Goal: Transaction & Acquisition: Book appointment/travel/reservation

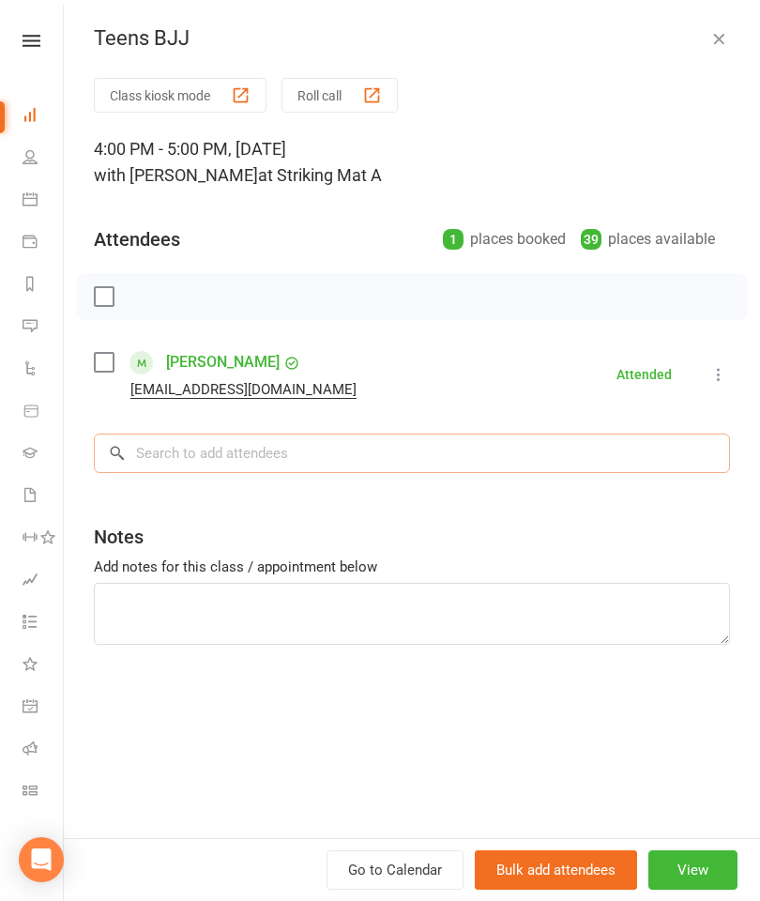
click at [256, 455] on input "search" at bounding box center [412, 453] width 637 height 39
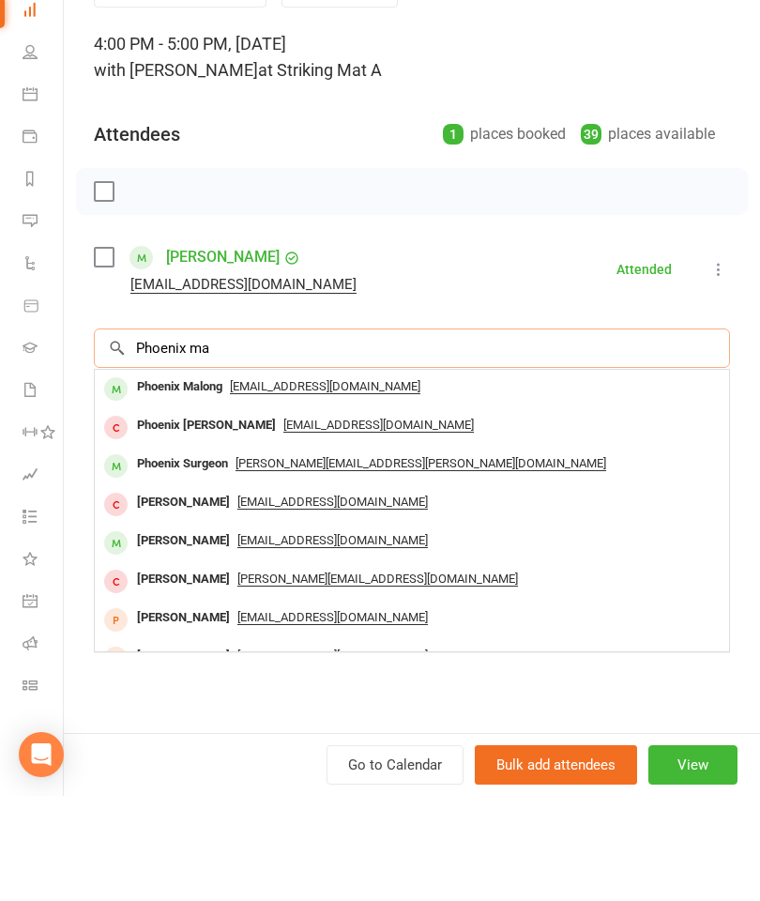
type input "Phoenix ma"
click at [198, 479] on div "Phoenix Malong" at bounding box center [180, 492] width 100 height 27
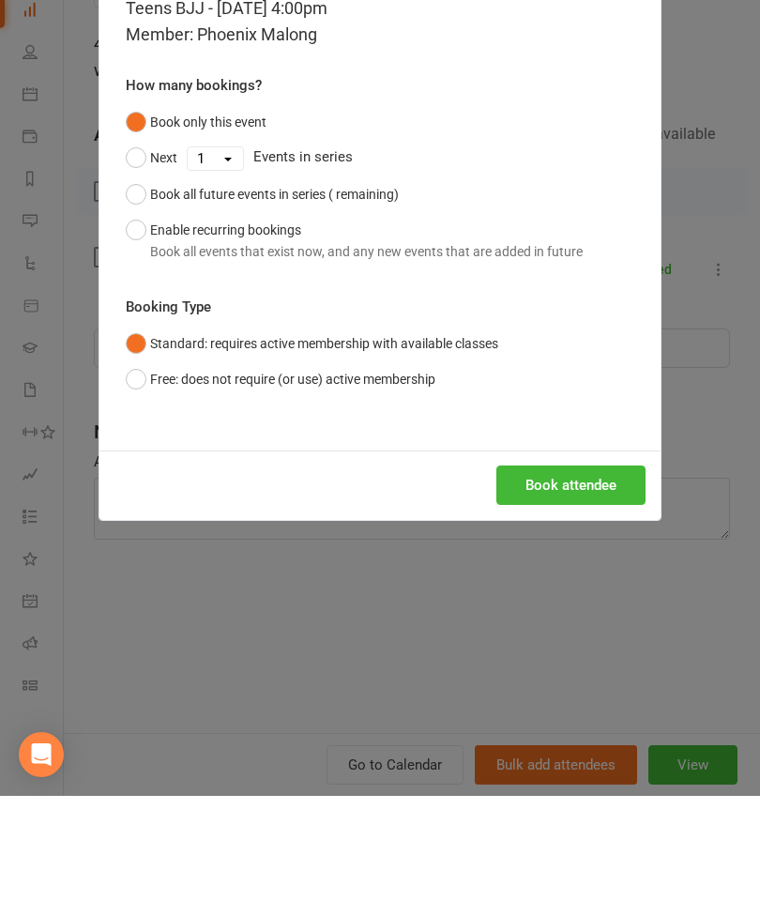
scroll to position [105, 0]
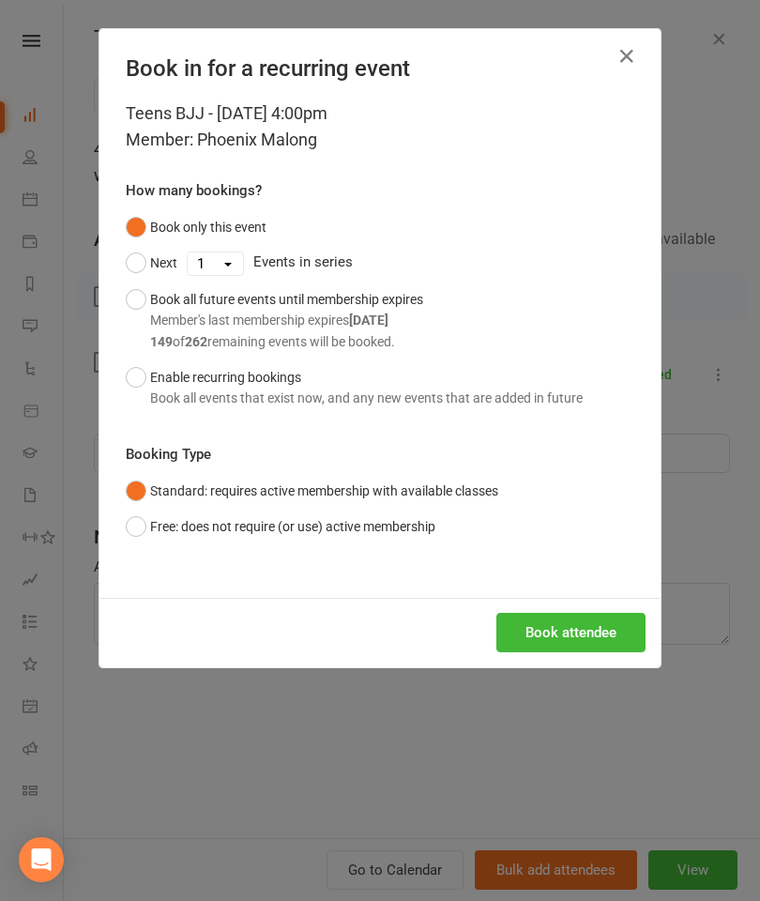
click at [596, 606] on div "Book attendee" at bounding box center [380, 632] width 561 height 69
click at [591, 641] on button "Book attendee" at bounding box center [571, 632] width 149 height 39
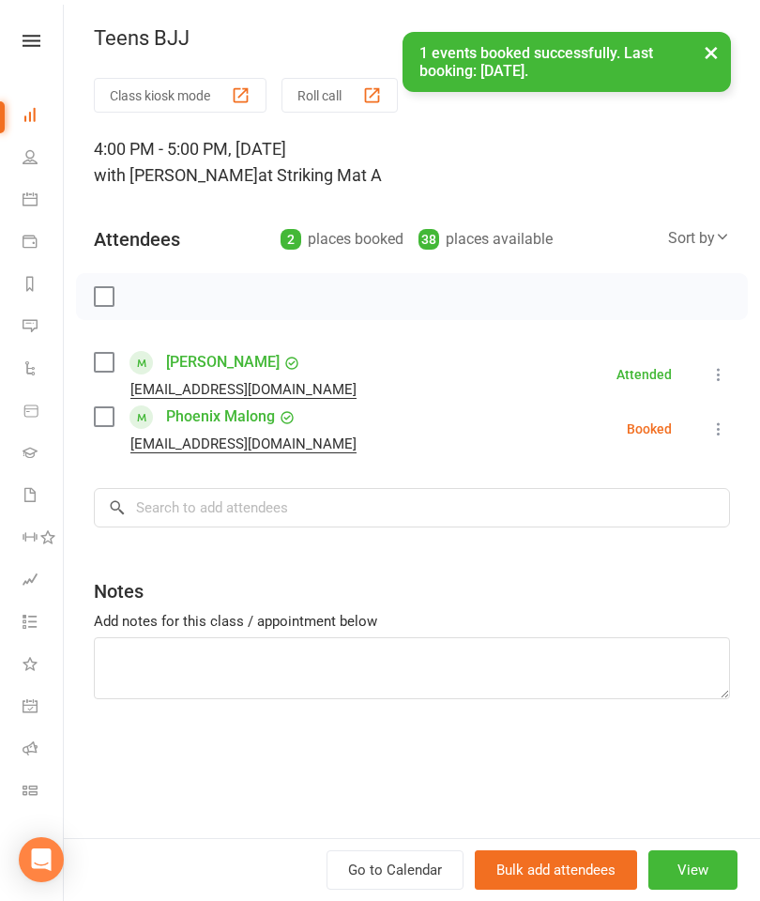
click at [82, 425] on div "Class kiosk mode Roll call 4:00 PM - 5:00 PM, [DATE] with [PERSON_NAME] at Stri…" at bounding box center [412, 458] width 697 height 760
click at [177, 517] on input "search" at bounding box center [412, 507] width 637 height 39
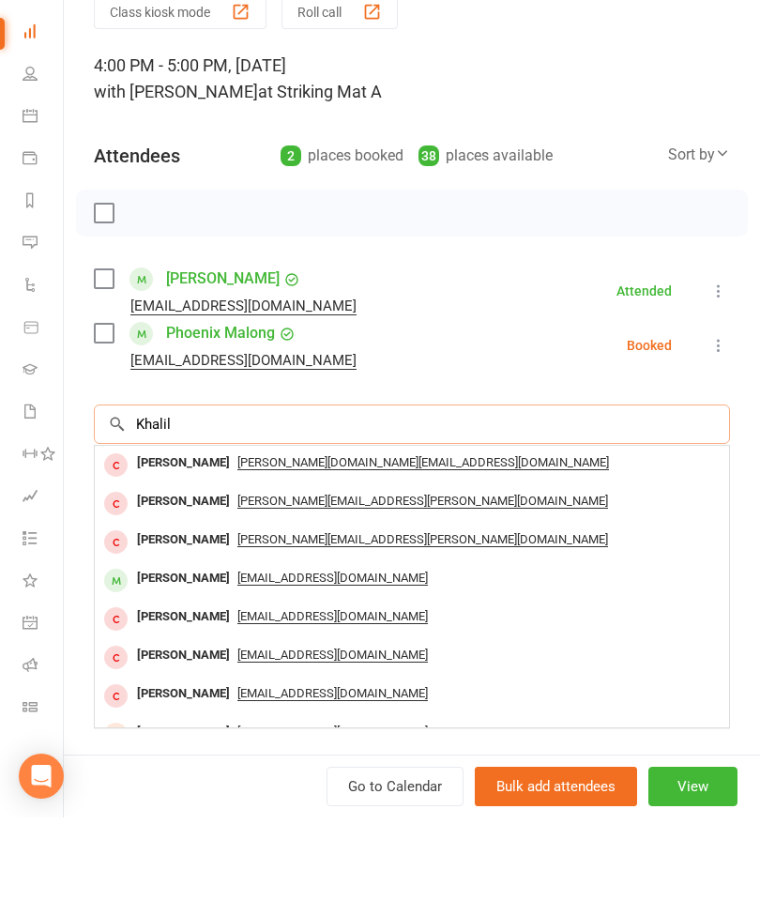
type input "Khalil"
click at [177, 649] on div "[PERSON_NAME]" at bounding box center [184, 662] width 108 height 27
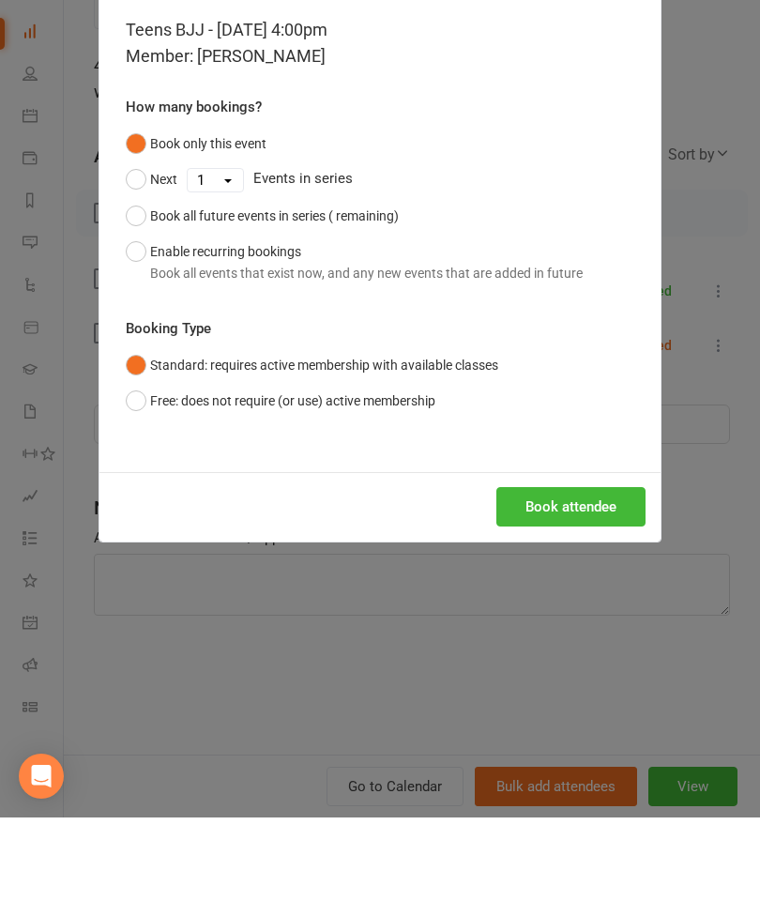
scroll to position [189, 0]
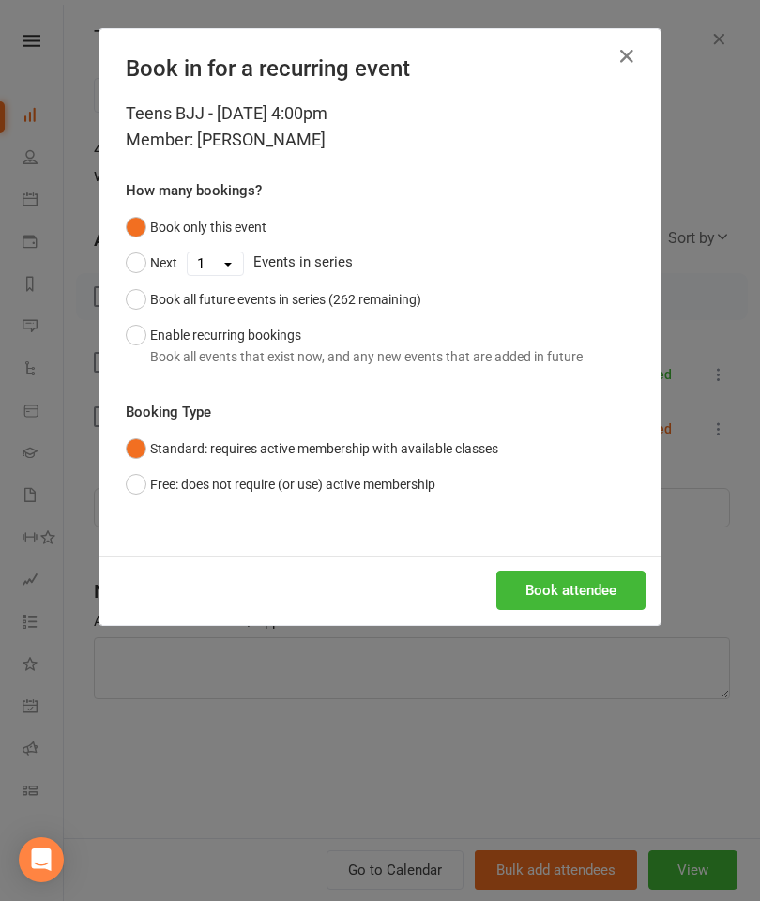
click at [600, 588] on button "Book attendee" at bounding box center [571, 590] width 149 height 39
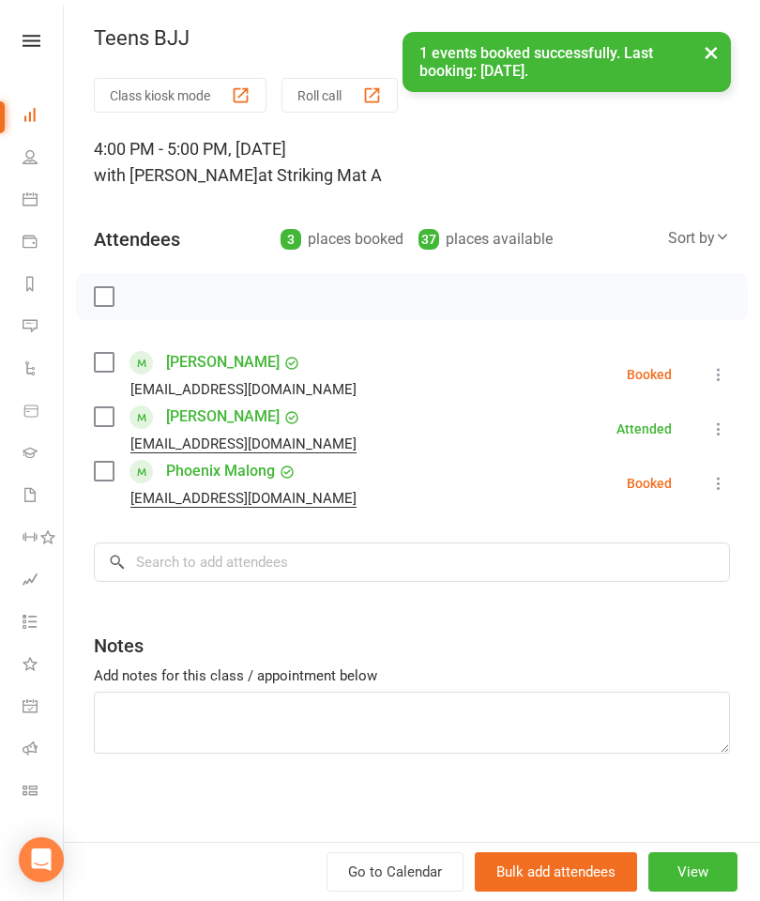
click at [699, 241] on div "Sort by" at bounding box center [699, 238] width 62 height 24
click at [643, 308] on link "First name" at bounding box center [637, 316] width 186 height 38
click at [111, 422] on label at bounding box center [103, 416] width 19 height 19
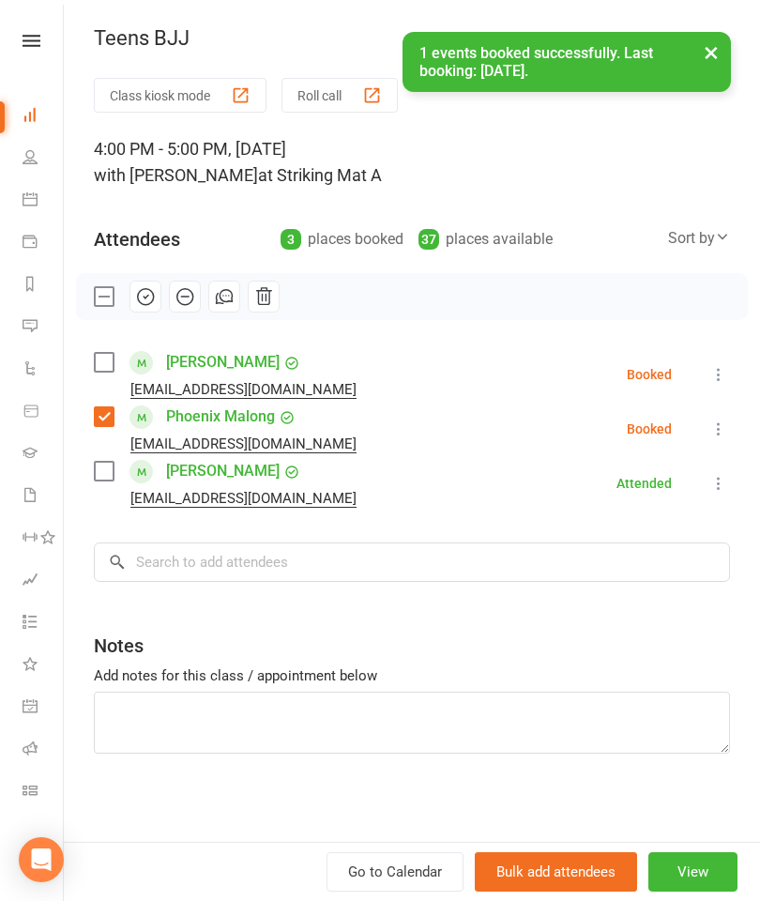
click at [113, 366] on label at bounding box center [103, 362] width 19 height 19
click at [105, 481] on label at bounding box center [103, 471] width 19 height 19
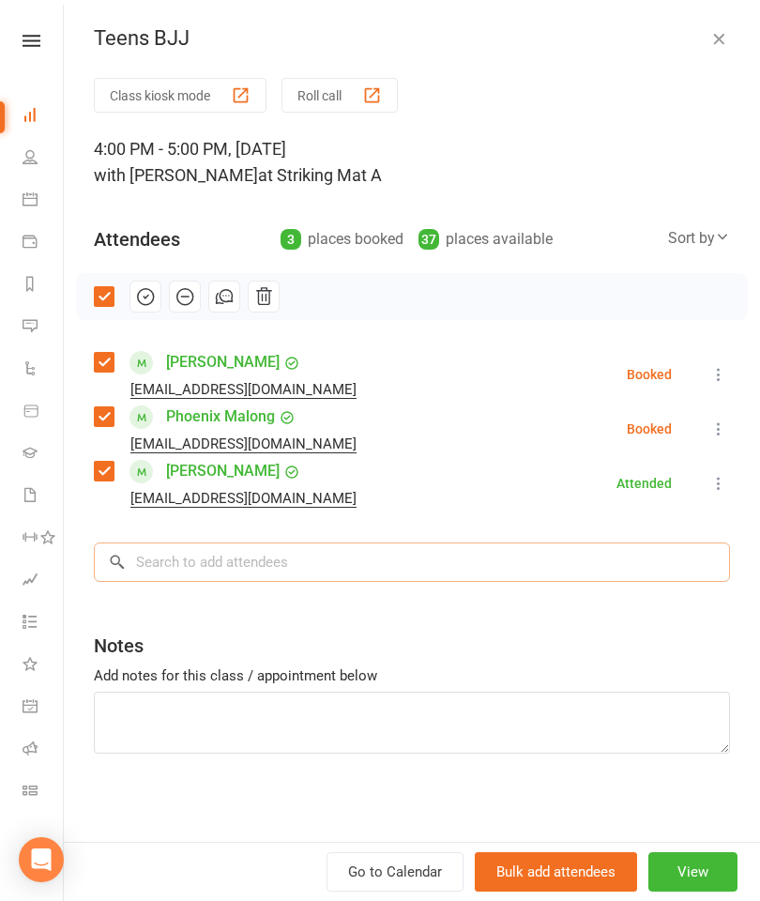
click at [255, 551] on input "search" at bounding box center [412, 562] width 637 height 39
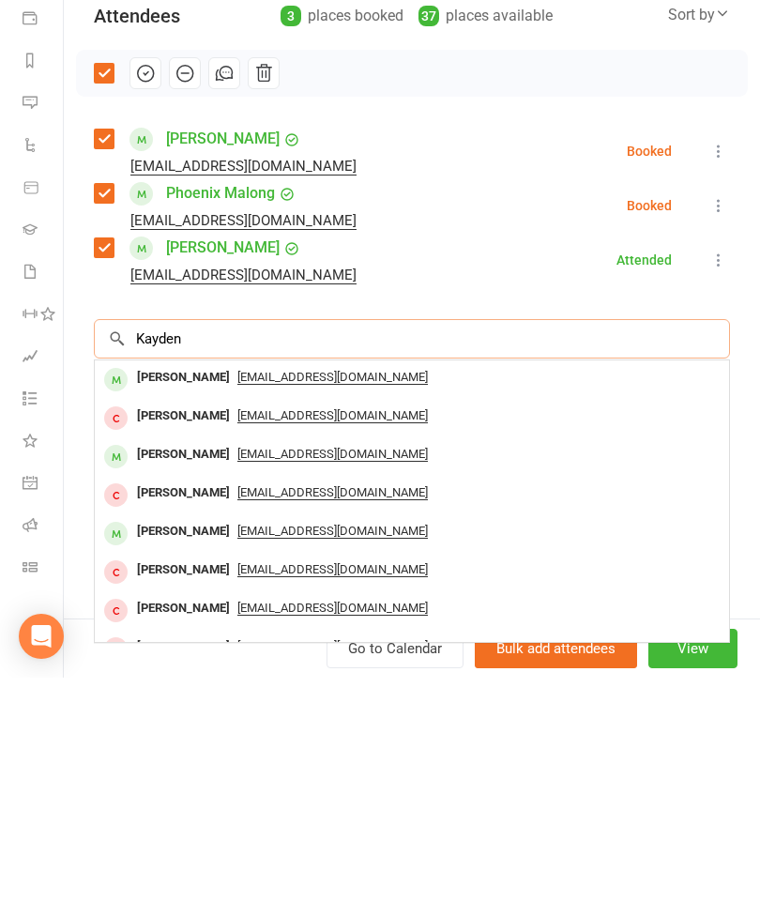
type input "Kayden"
click at [185, 588] on div "[PERSON_NAME]" at bounding box center [184, 601] width 108 height 27
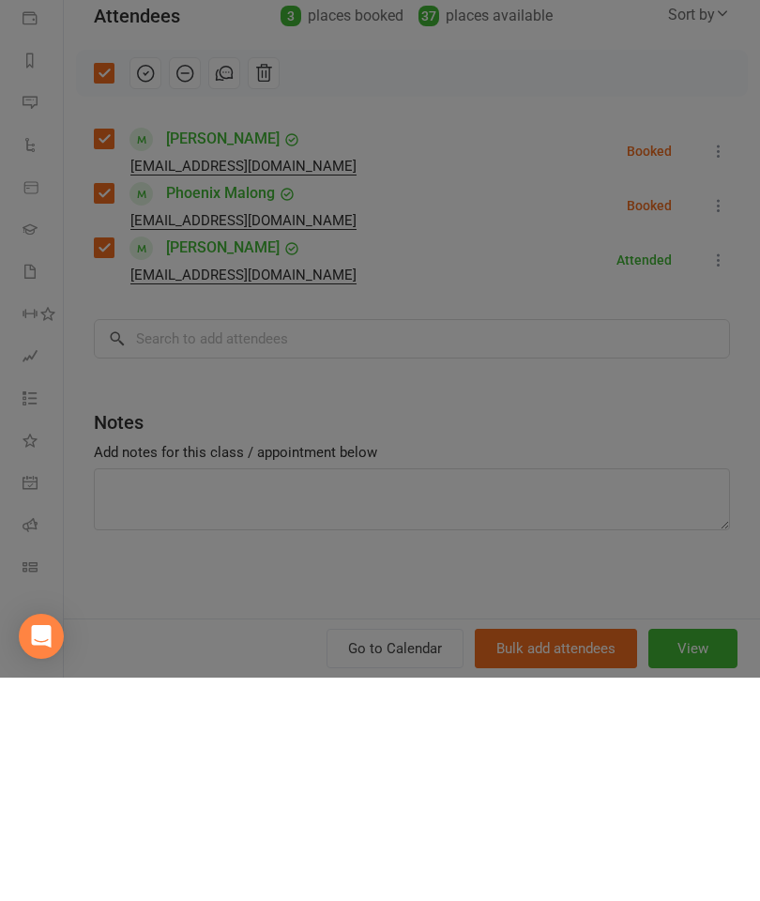
scroll to position [412, 0]
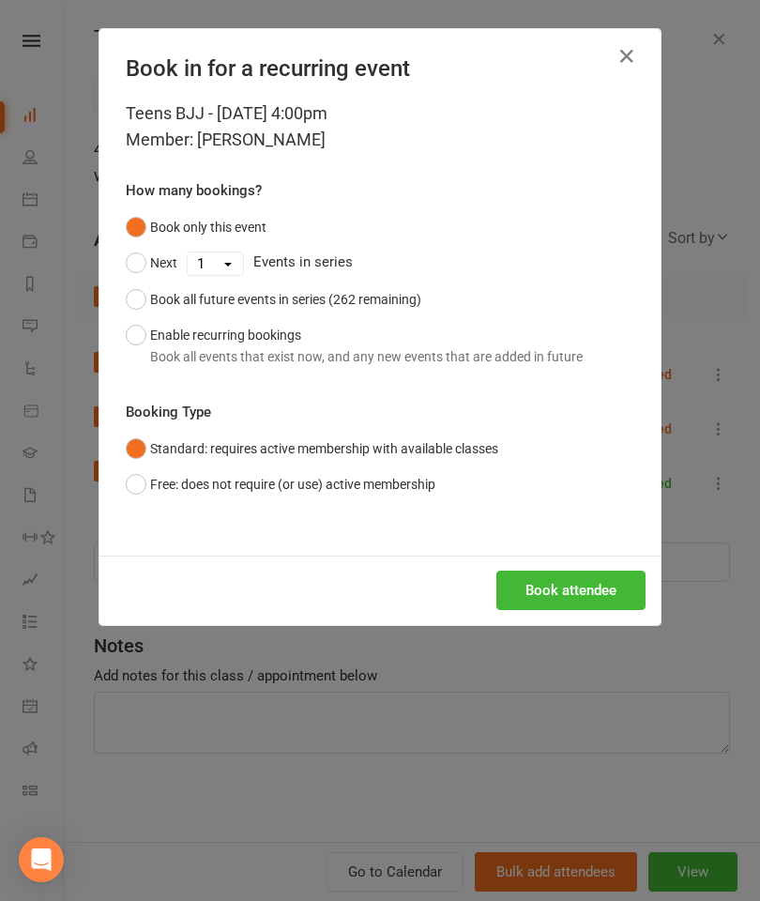
click at [611, 600] on button "Book attendee" at bounding box center [571, 590] width 149 height 39
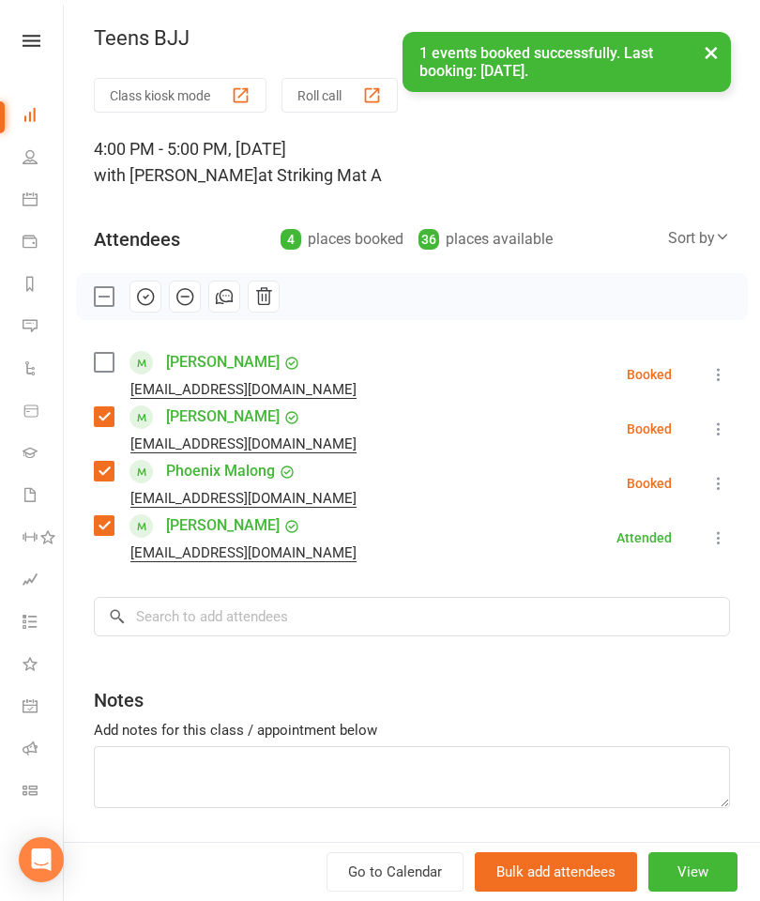
click at [107, 360] on label at bounding box center [103, 362] width 19 height 19
click at [238, 604] on input "search" at bounding box center [412, 616] width 637 height 39
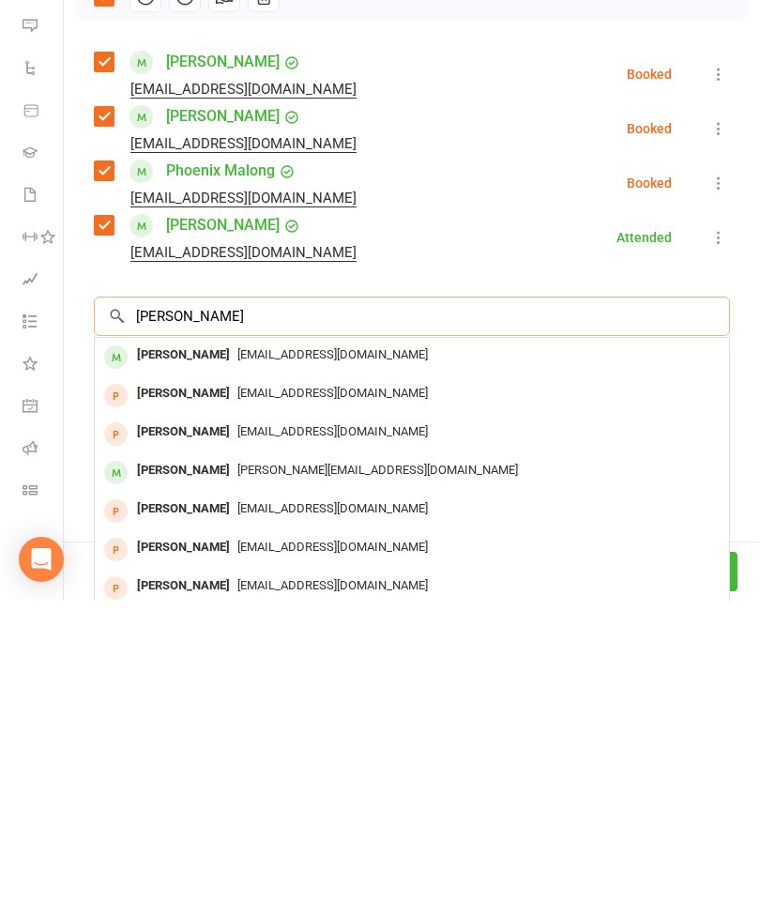
type input "[PERSON_NAME]"
click at [171, 642] on div "[PERSON_NAME]" at bounding box center [184, 655] width 108 height 27
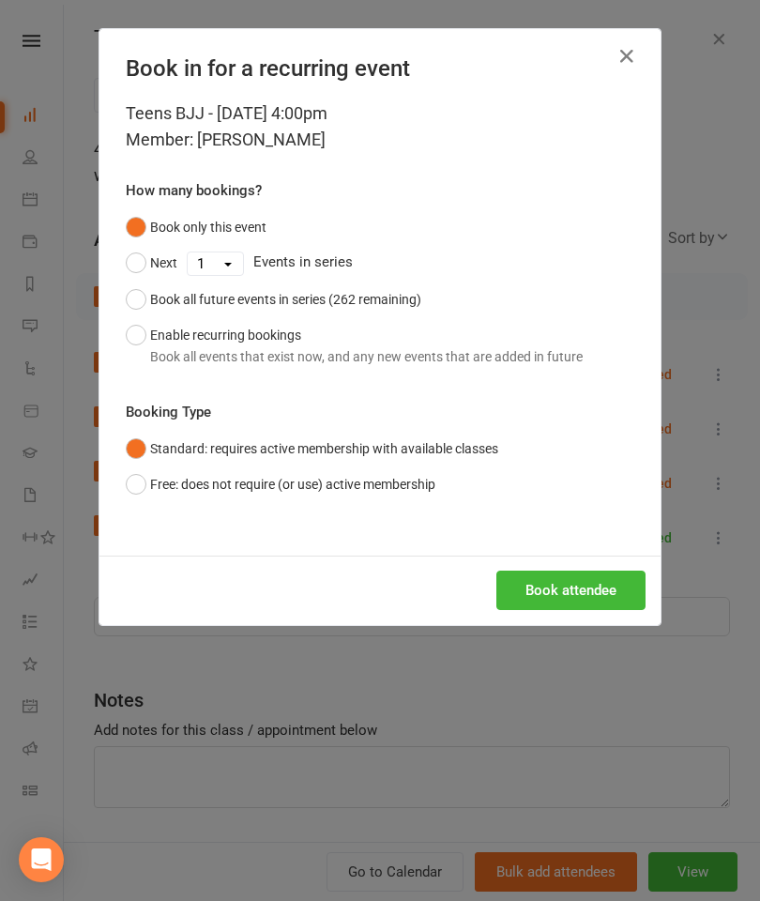
click at [607, 595] on button "Book attendee" at bounding box center [571, 590] width 149 height 39
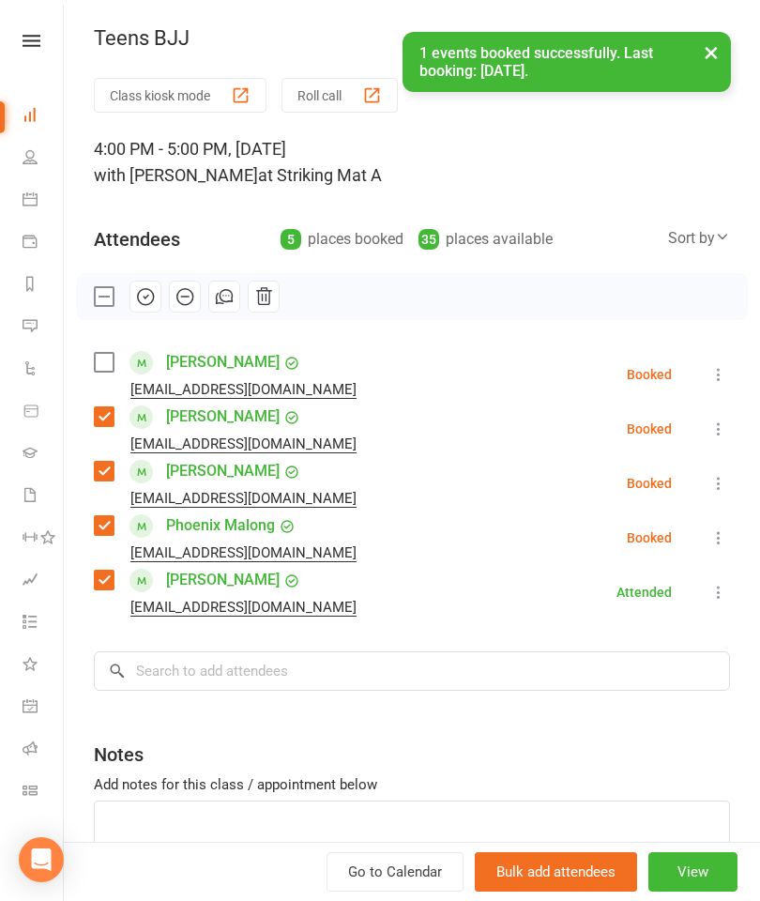
click at [100, 372] on label at bounding box center [103, 362] width 19 height 19
click at [327, 675] on input "search" at bounding box center [412, 671] width 637 height 39
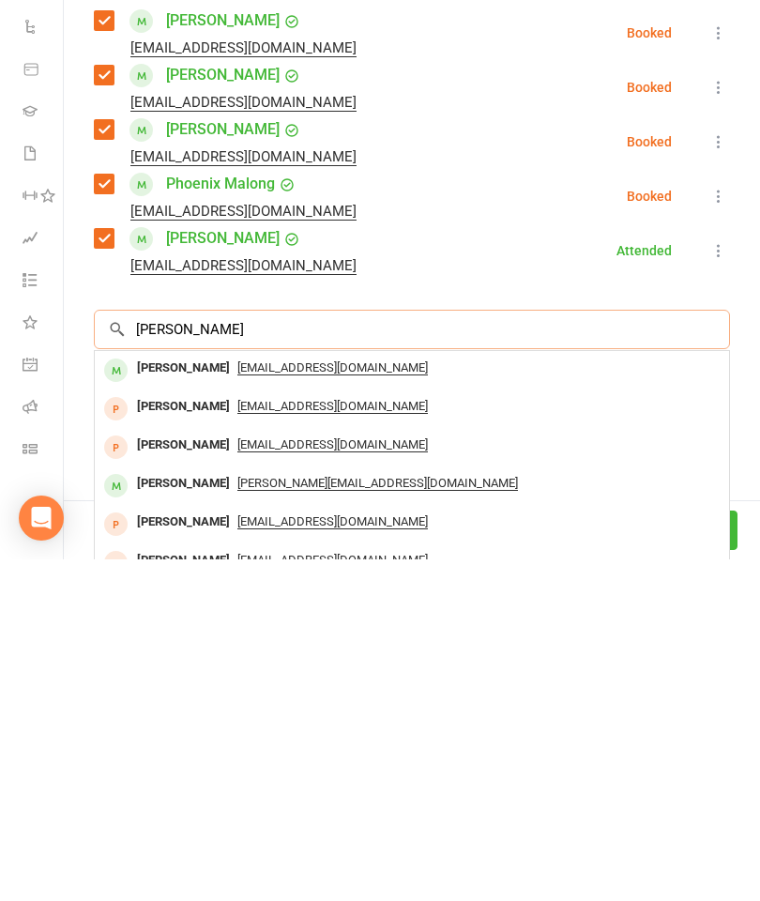
scroll to position [726, 0]
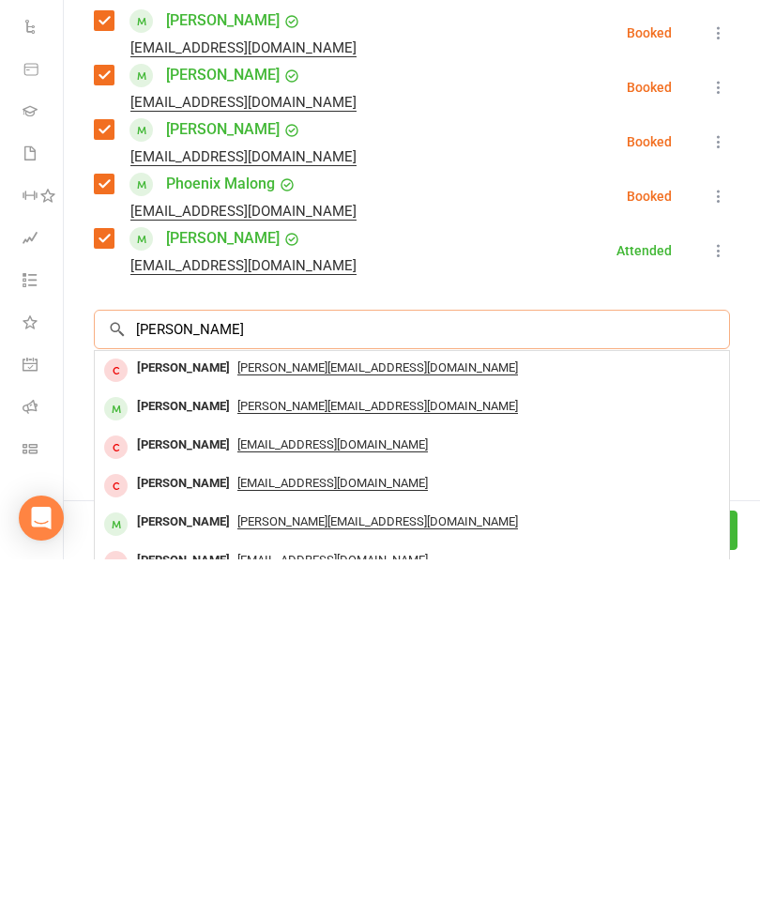
type input "[PERSON_NAME]"
click at [177, 735] on div "[PERSON_NAME]" at bounding box center [184, 748] width 108 height 27
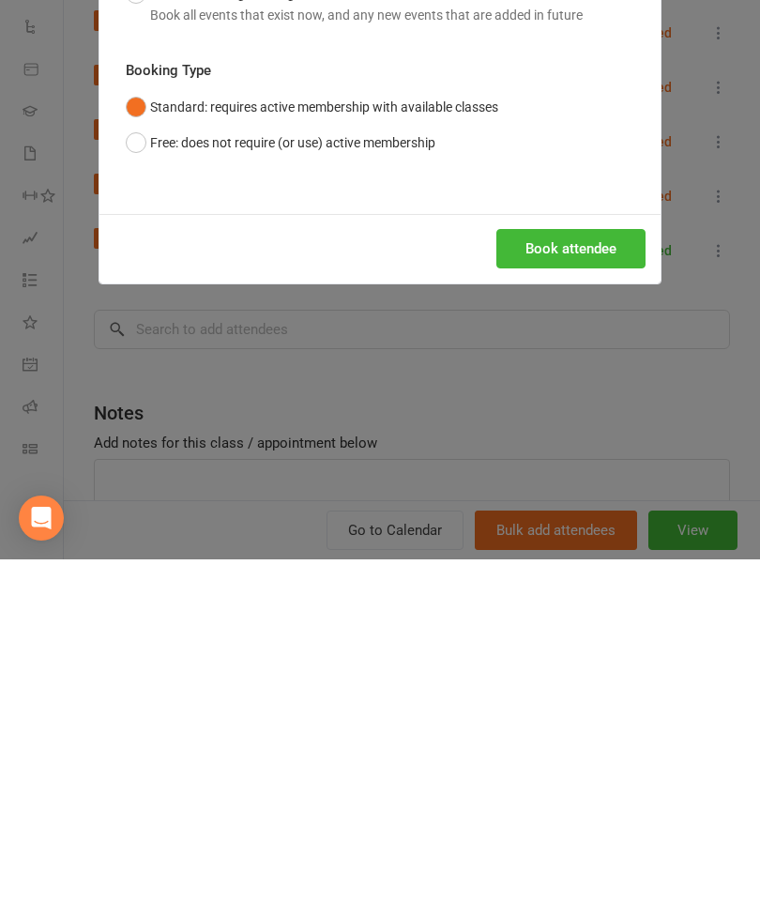
scroll to position [1067, 0]
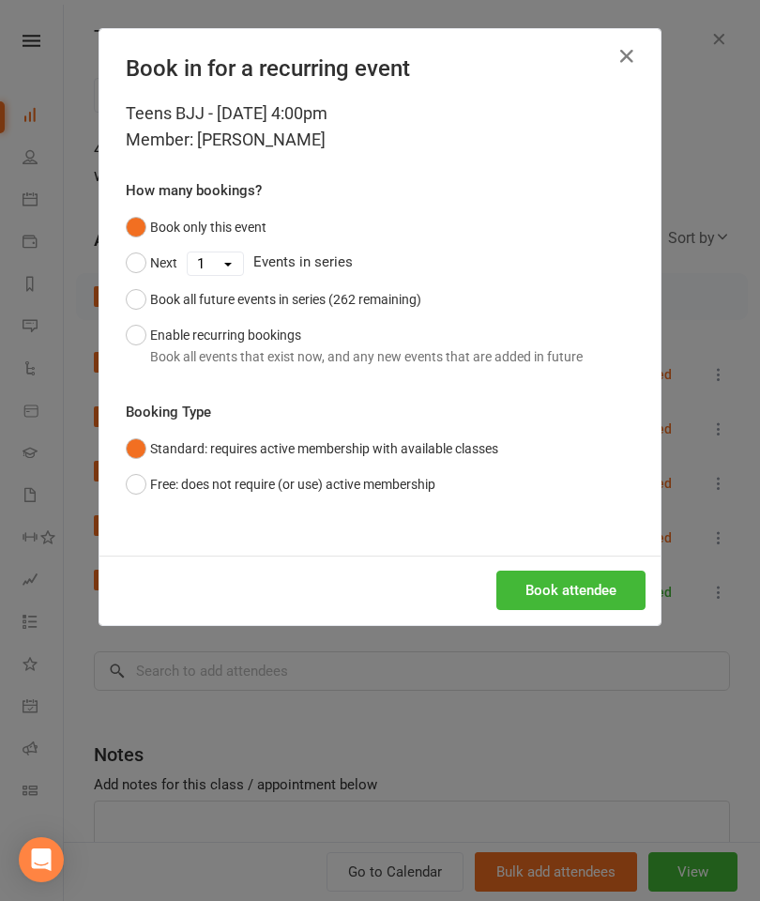
click at [598, 583] on button "Book attendee" at bounding box center [571, 590] width 149 height 39
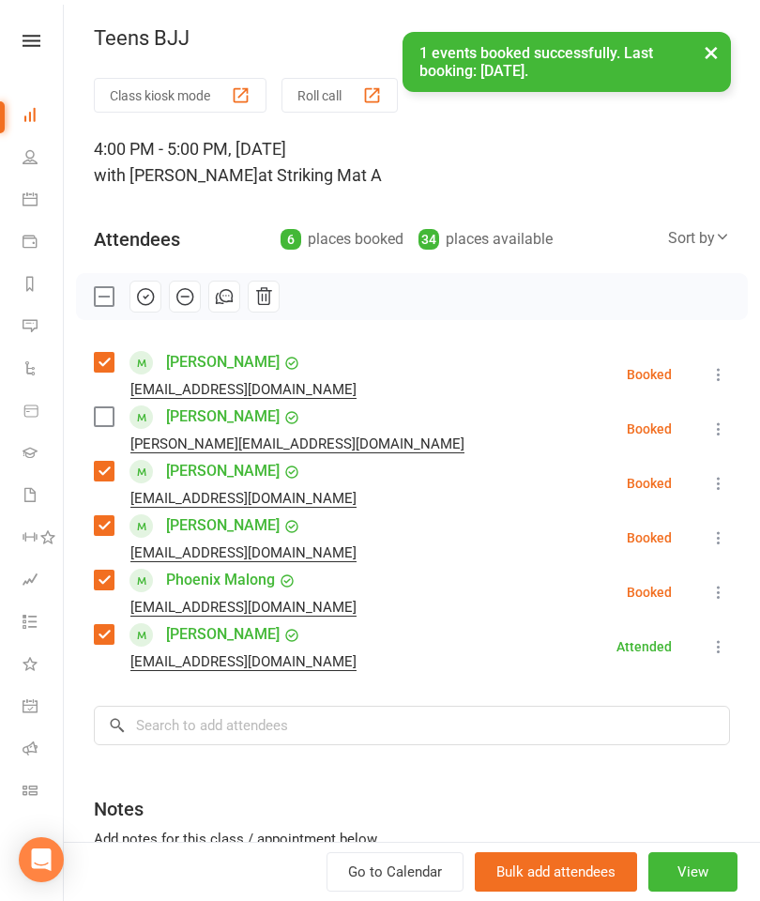
click at [102, 426] on label at bounding box center [103, 416] width 19 height 19
click at [239, 737] on input "search" at bounding box center [412, 725] width 637 height 39
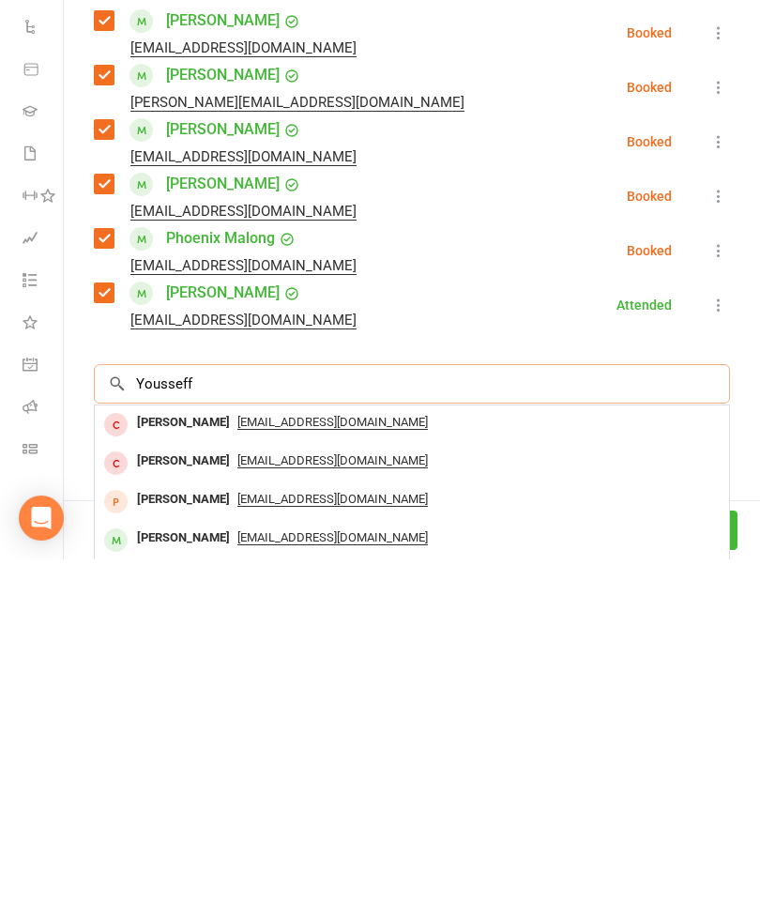
type input "Yousseff"
click at [183, 867] on div "[PERSON_NAME]" at bounding box center [184, 880] width 108 height 27
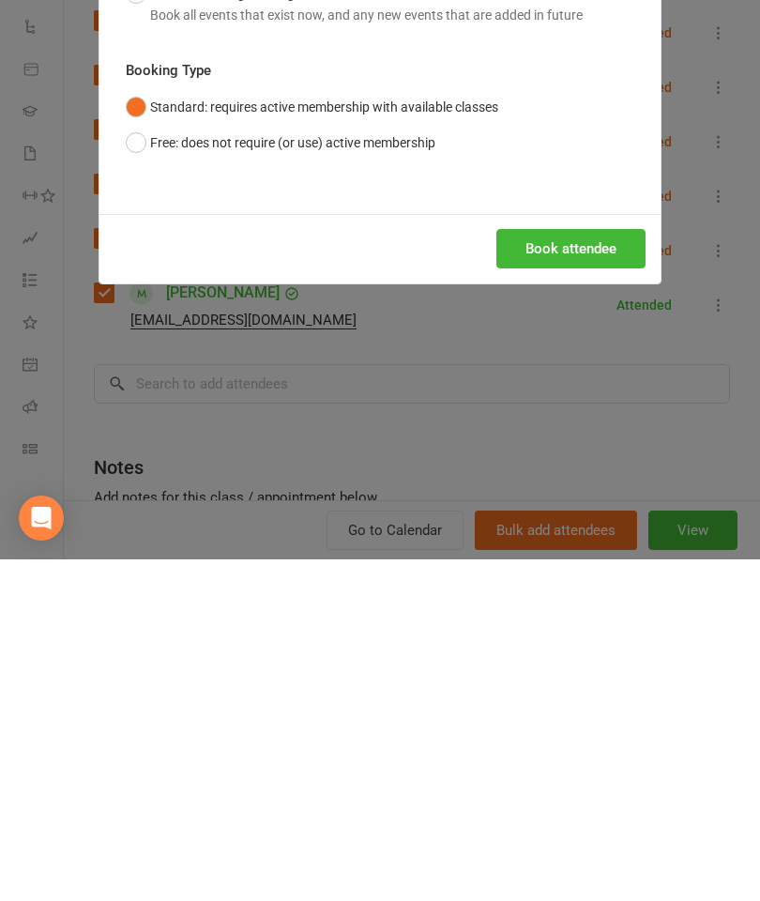
scroll to position [1477, 0]
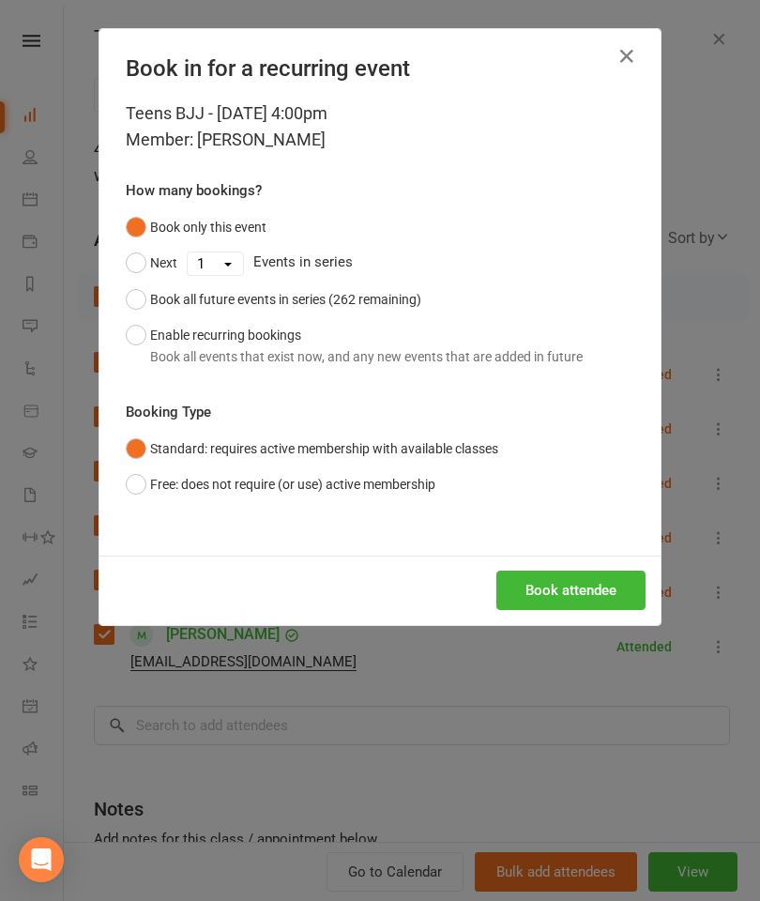
click at [596, 601] on button "Book attendee" at bounding box center [571, 590] width 149 height 39
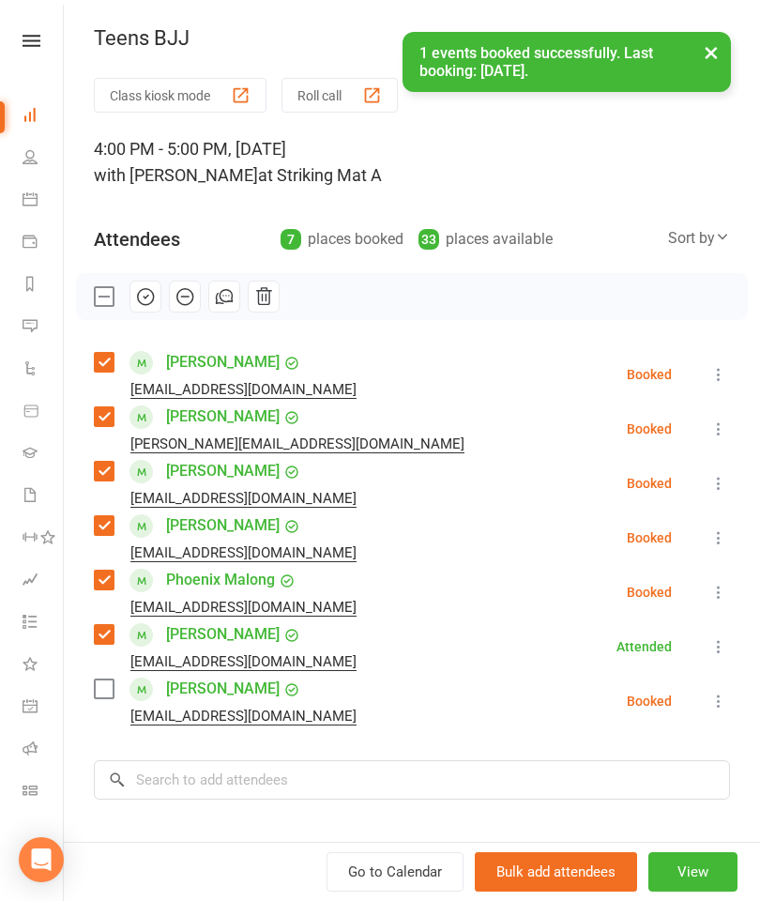
click at [100, 694] on label at bounding box center [103, 689] width 19 height 19
click at [146, 296] on icon "button" at bounding box center [145, 296] width 21 height 21
click at [712, 56] on button "×" at bounding box center [712, 52] width 34 height 40
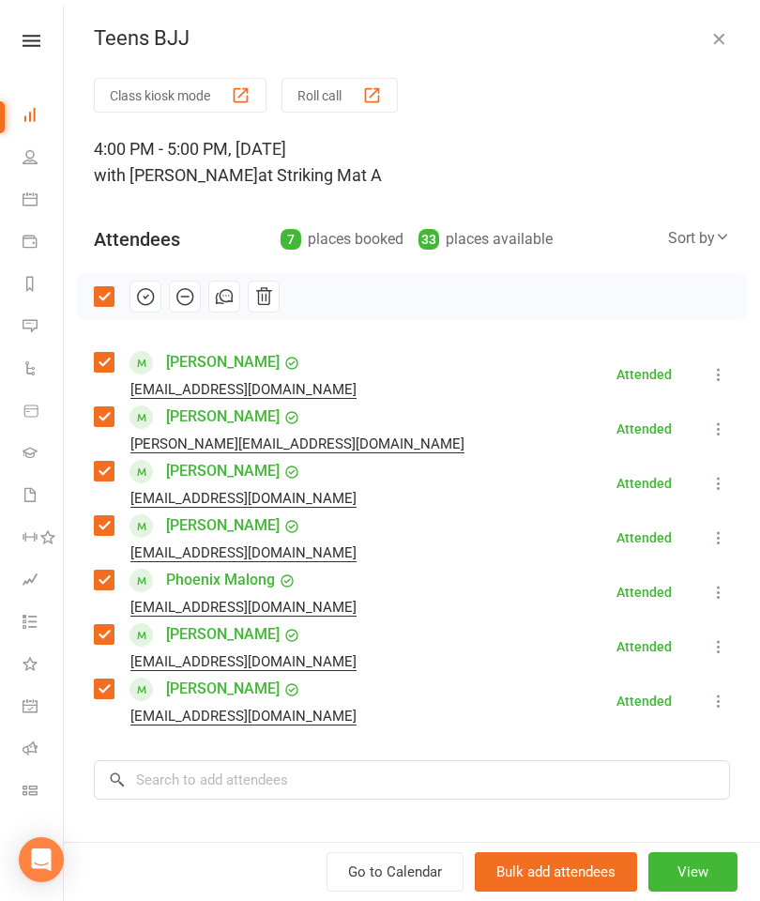
click at [719, 45] on icon "button" at bounding box center [719, 38] width 19 height 19
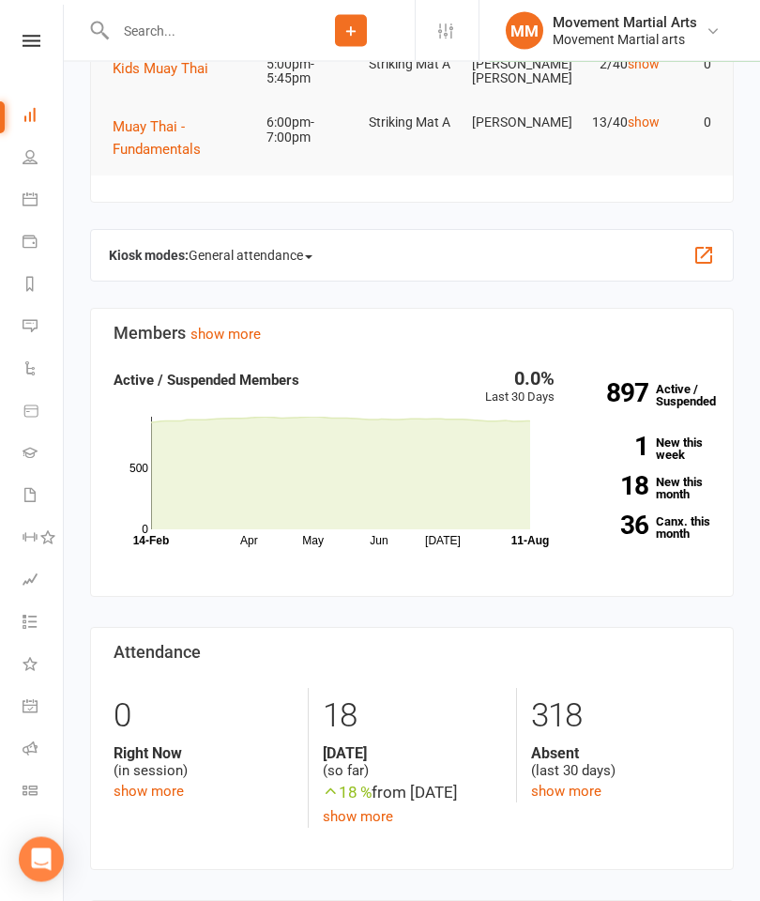
scroll to position [0, 0]
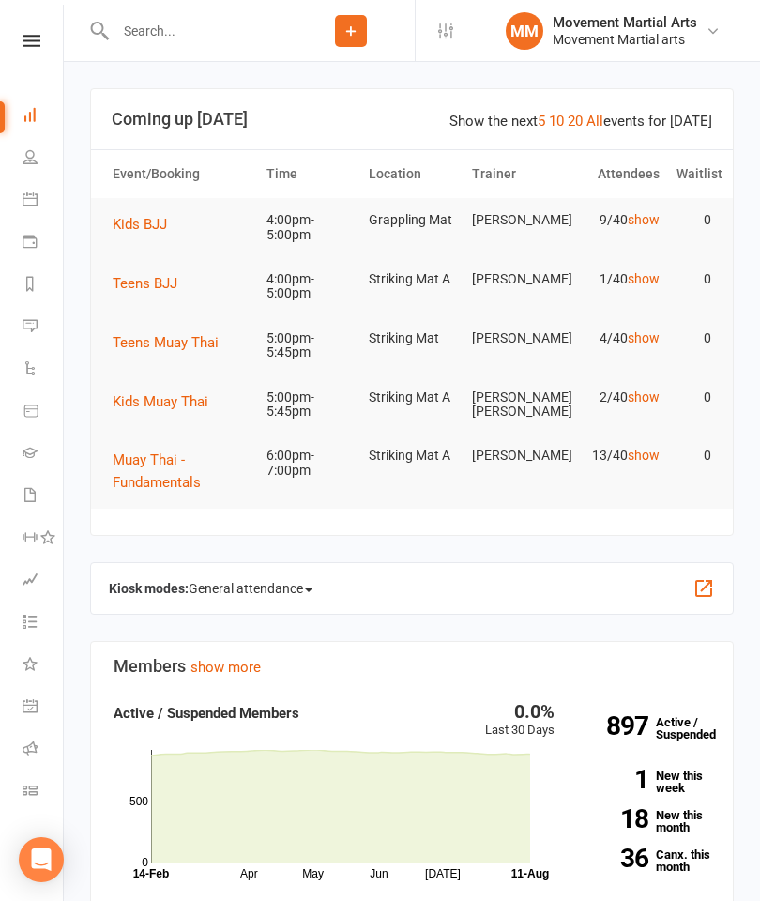
click at [193, 215] on td "Kids BJJ" at bounding box center [181, 224] width 154 height 53
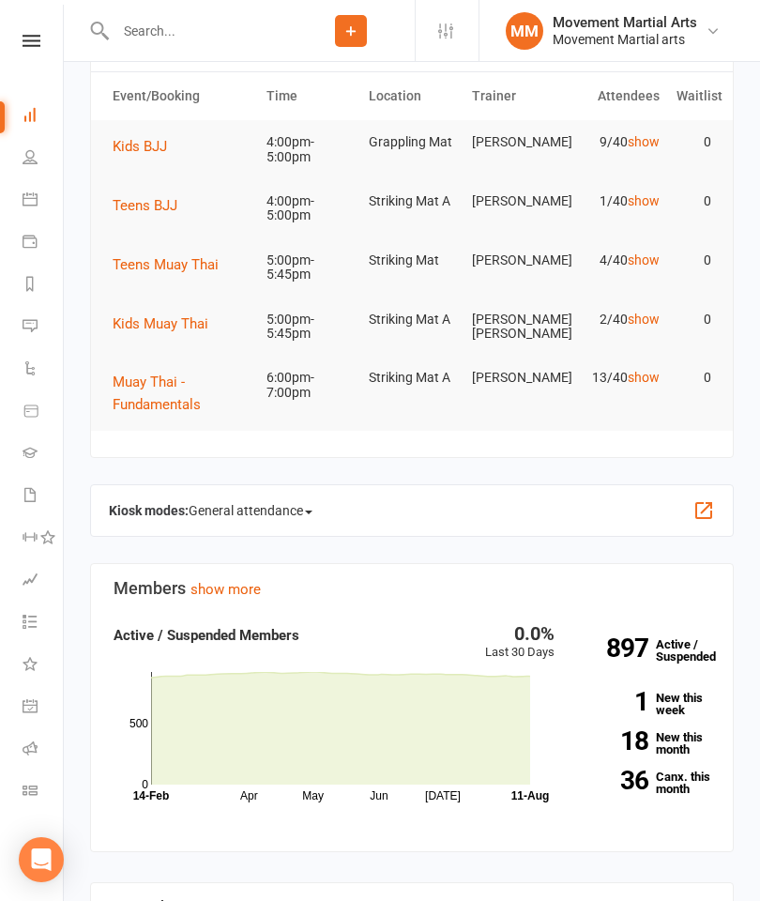
scroll to position [115, 0]
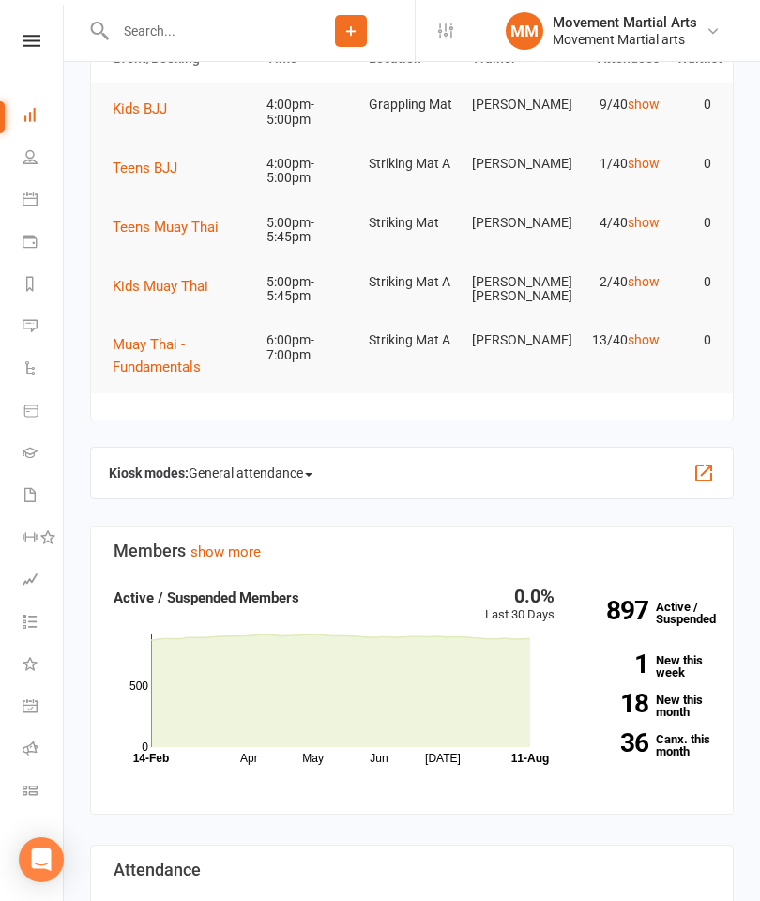
click at [155, 108] on span "Kids BJJ" at bounding box center [140, 108] width 54 height 17
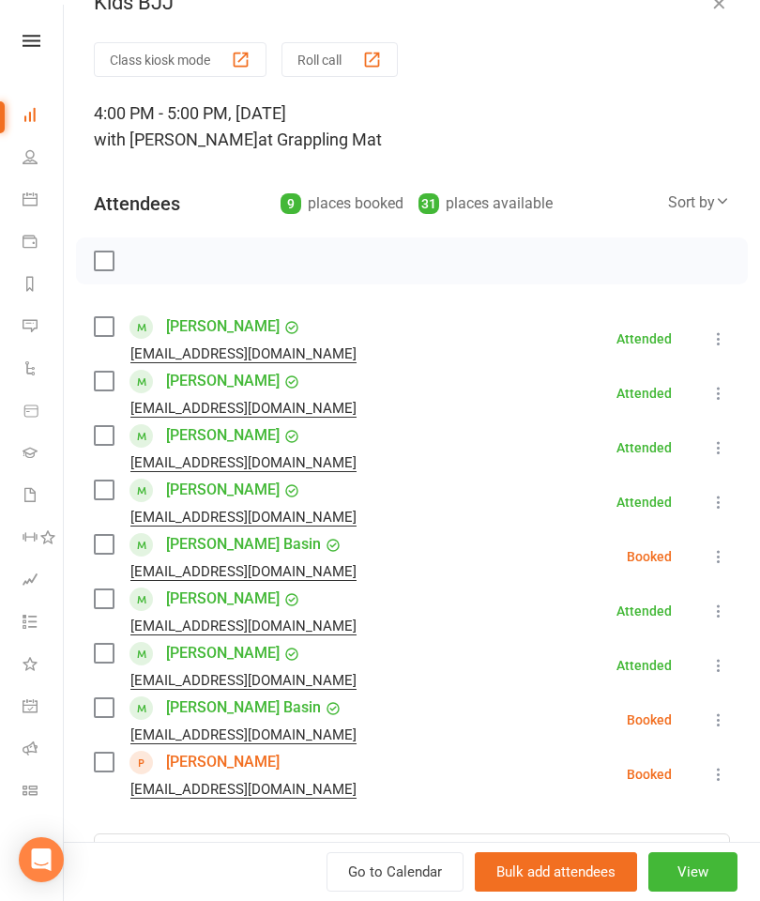
click at [104, 657] on label at bounding box center [103, 653] width 19 height 19
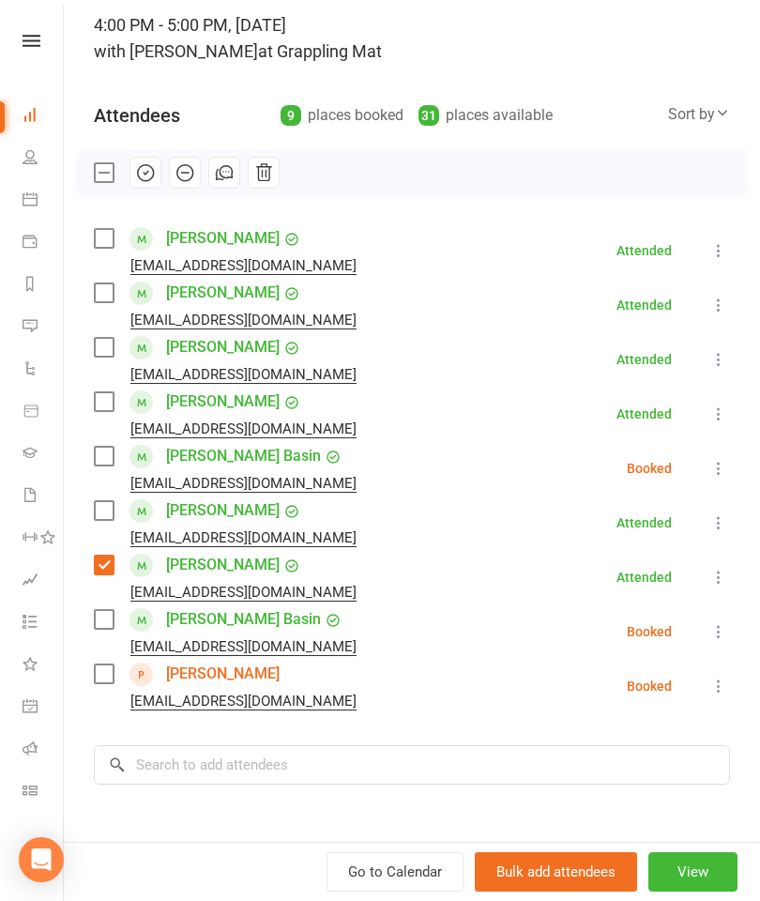
scroll to position [226, 0]
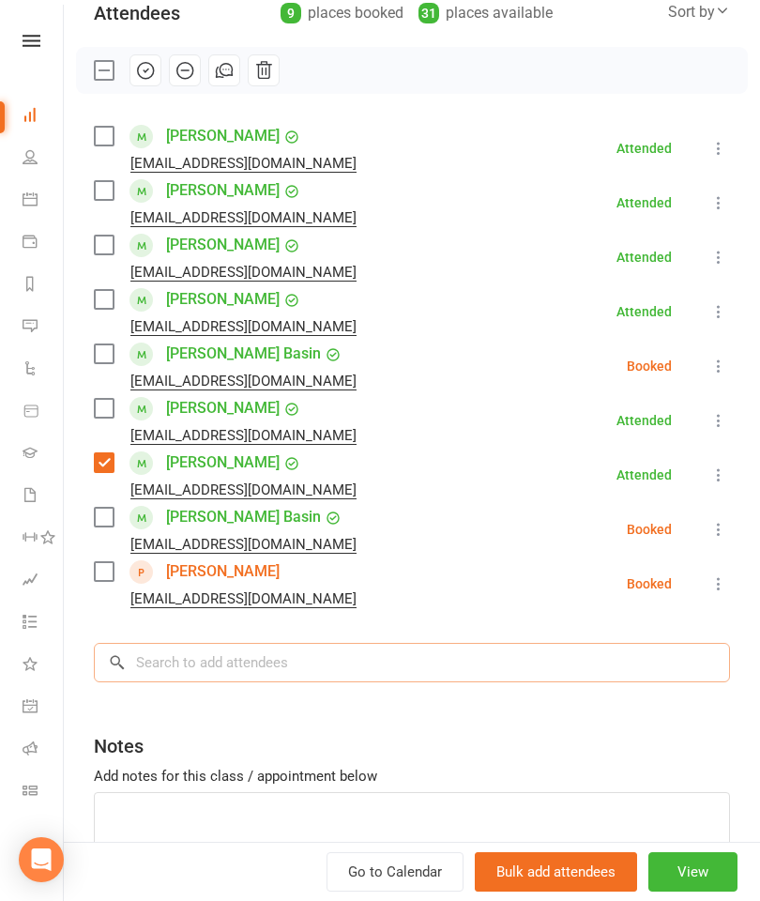
click at [314, 647] on input "search" at bounding box center [412, 662] width 637 height 39
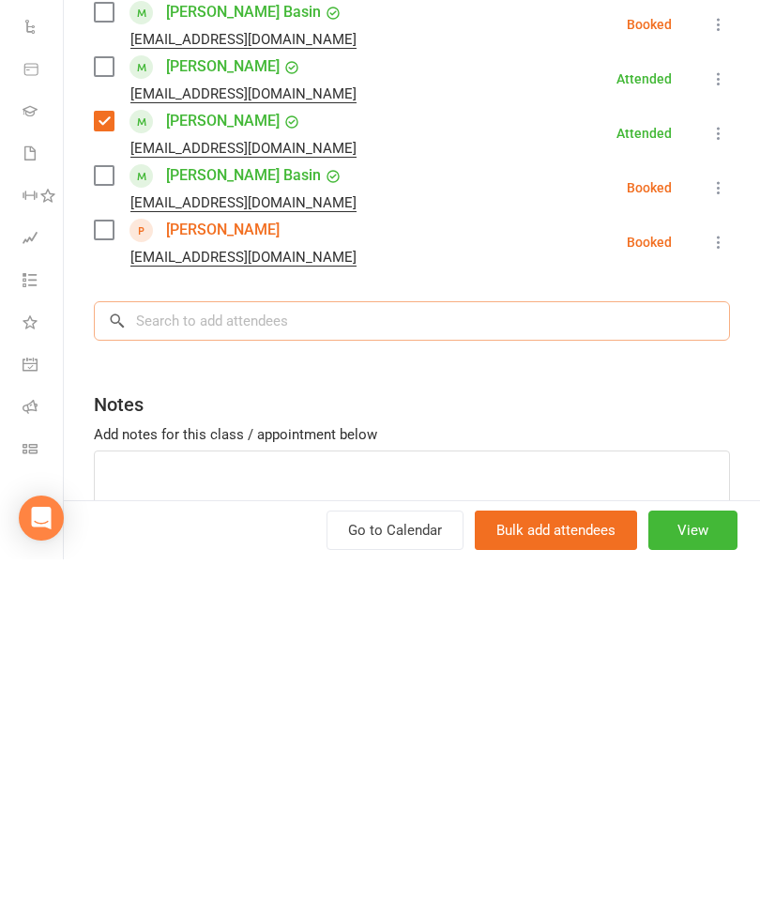
type input "D"
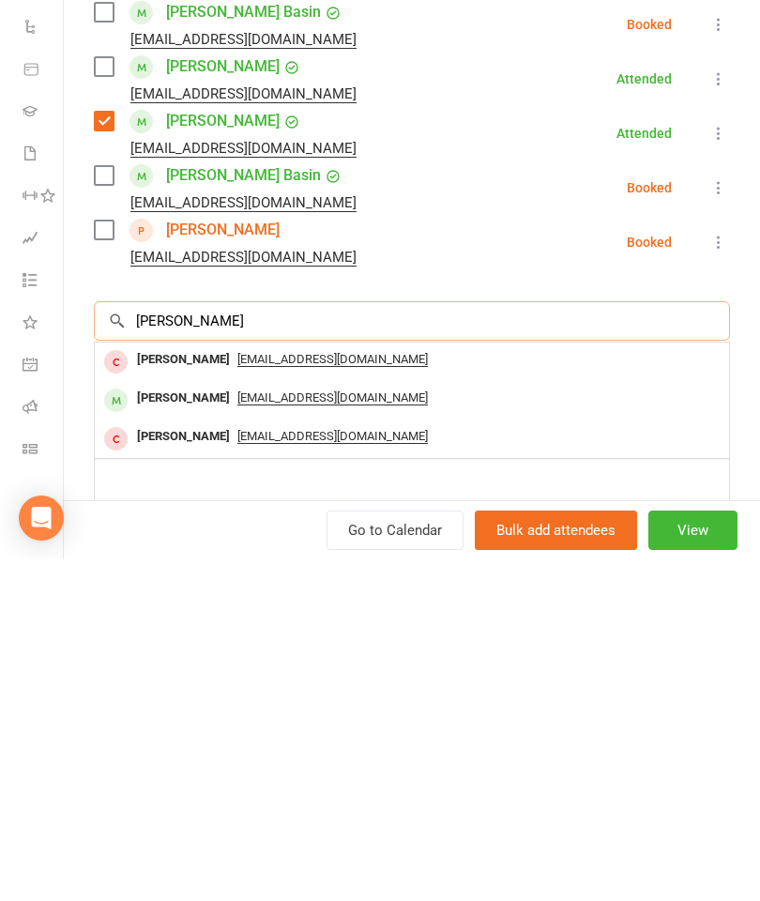
type input "[PERSON_NAME]"
click at [185, 727] on div "[PERSON_NAME]" at bounding box center [184, 740] width 108 height 27
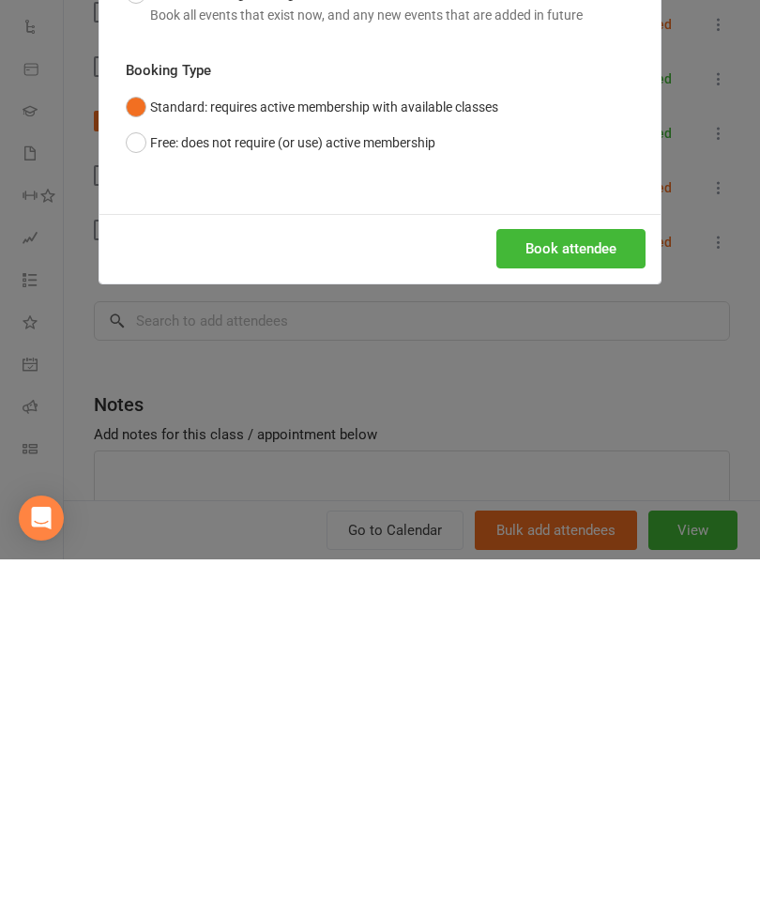
scroll to position [499, 0]
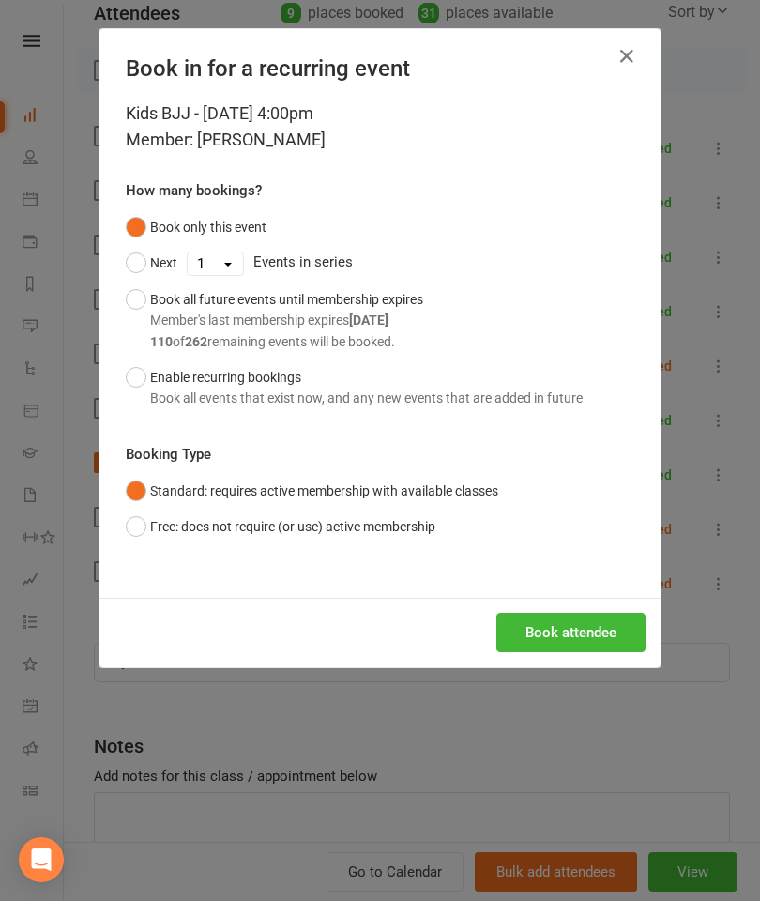
click at [557, 577] on div "Kids BJJ - [DATE] 4:00pm Member: [PERSON_NAME] How many bookings? Book only thi…" at bounding box center [380, 349] width 561 height 498
click at [552, 638] on button "Book attendee" at bounding box center [571, 632] width 149 height 39
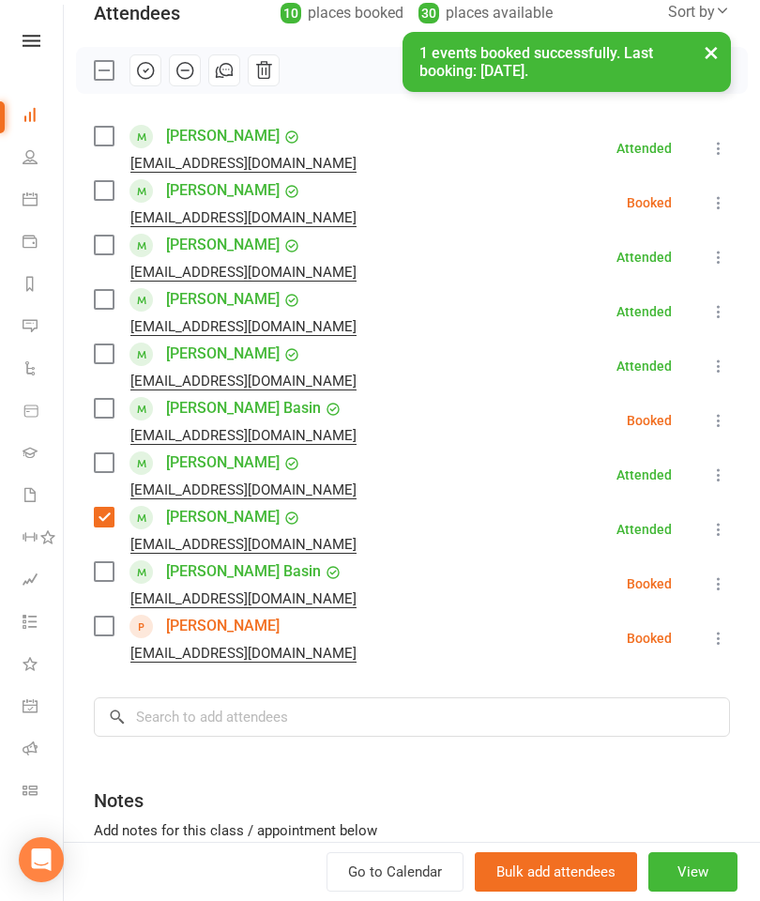
click at [101, 192] on label at bounding box center [103, 190] width 19 height 19
click at [330, 714] on input "search" at bounding box center [412, 717] width 637 height 39
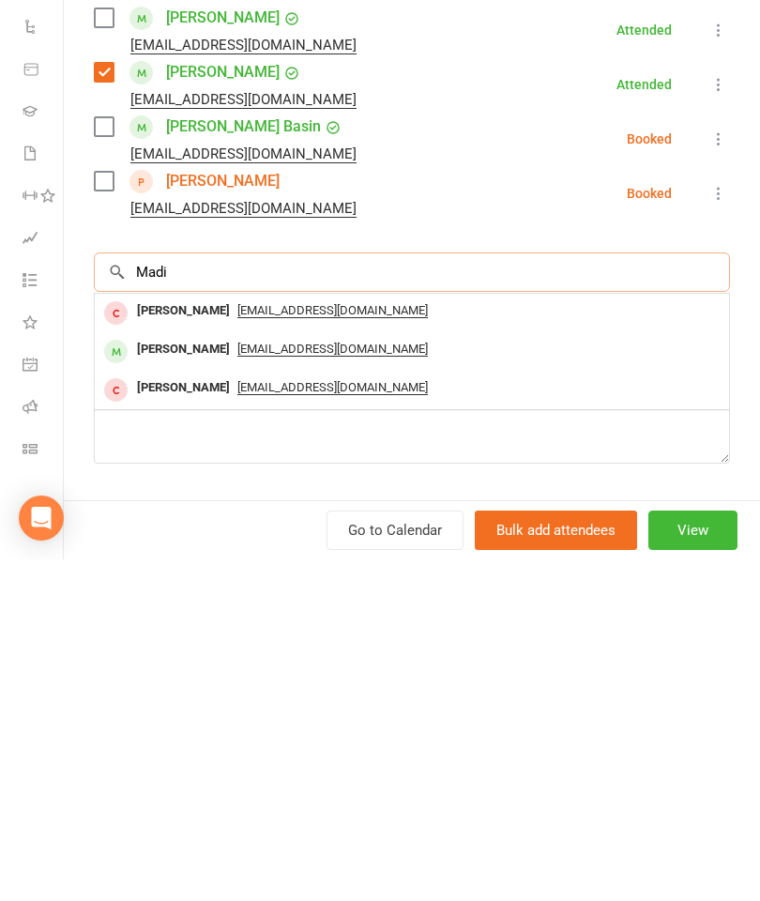
scroll to position [349, 0]
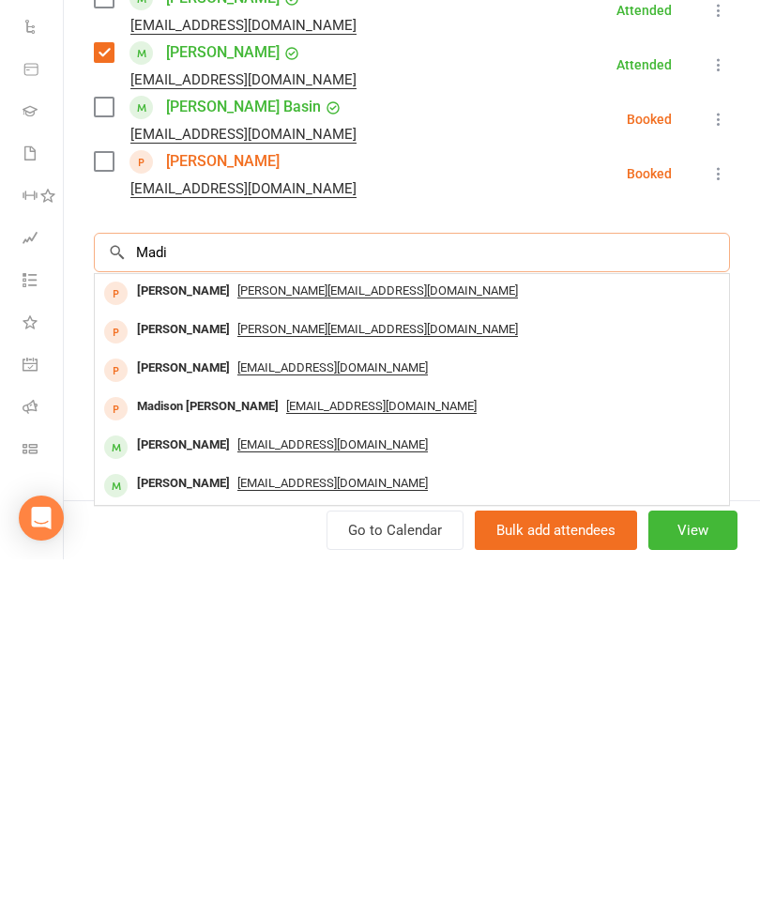
type input "Madi"
click at [161, 812] on div "[PERSON_NAME]" at bounding box center [184, 825] width 108 height 27
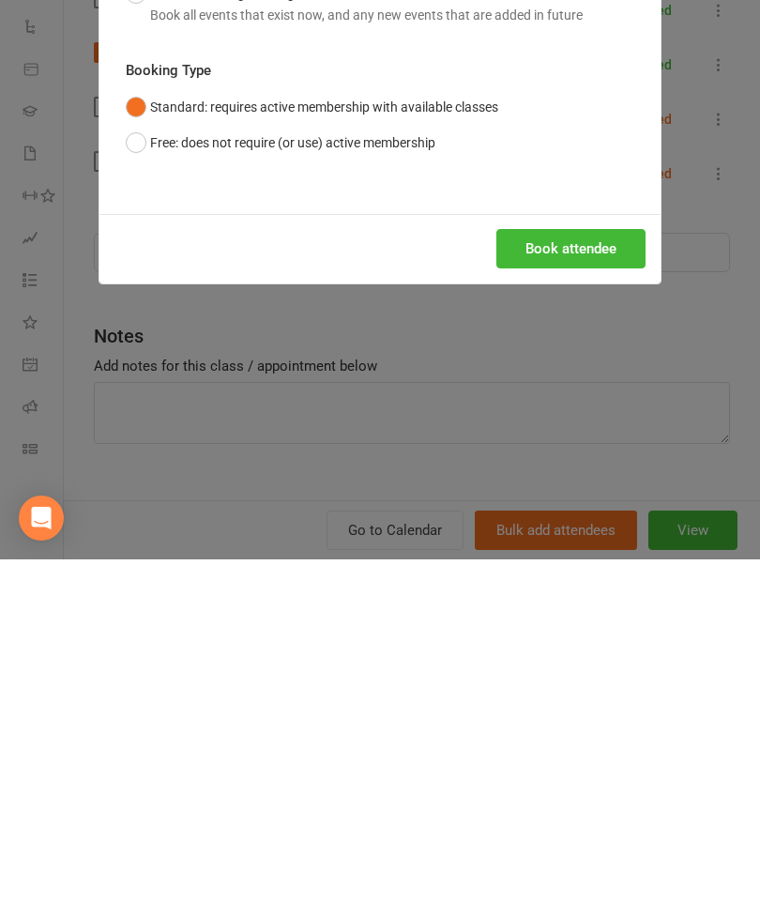
scroll to position [938, 0]
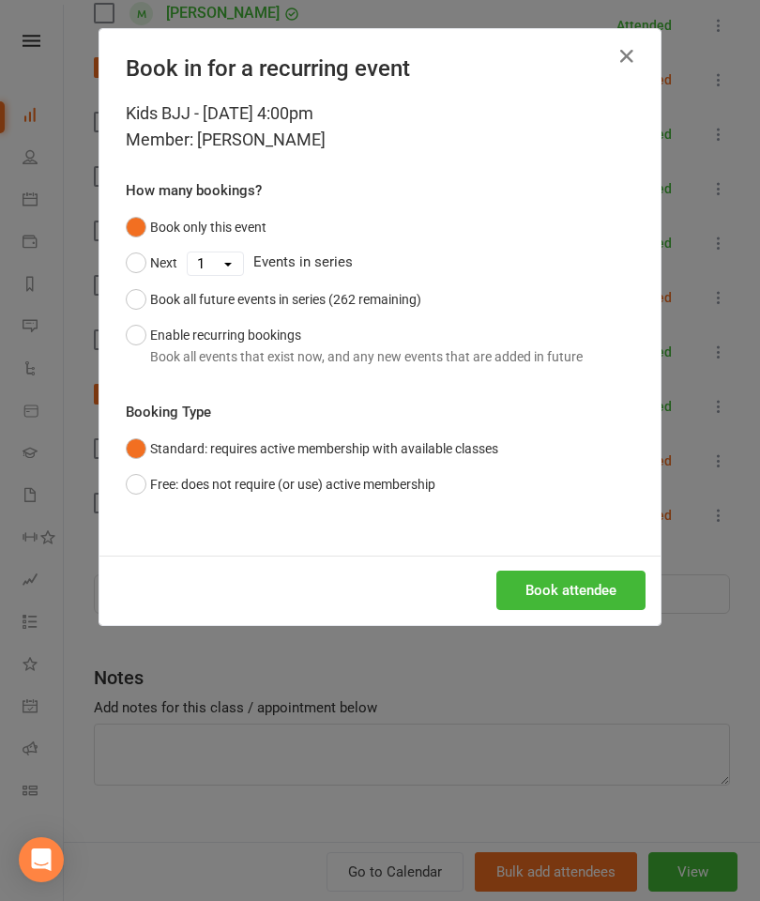
click at [584, 590] on button "Book attendee" at bounding box center [571, 590] width 149 height 39
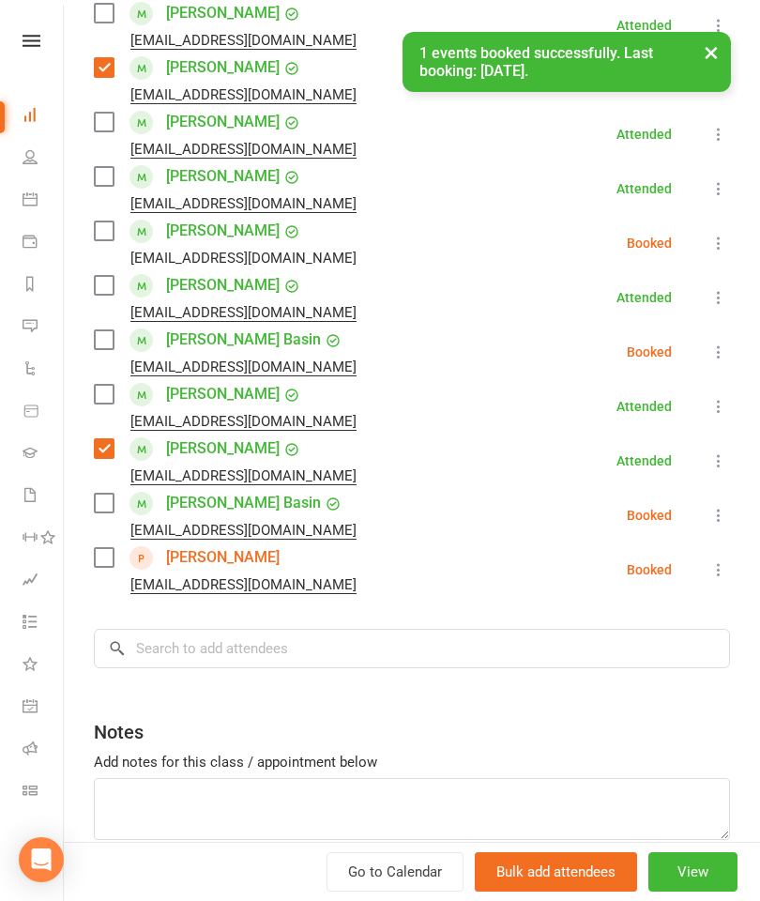
scroll to position [243, 0]
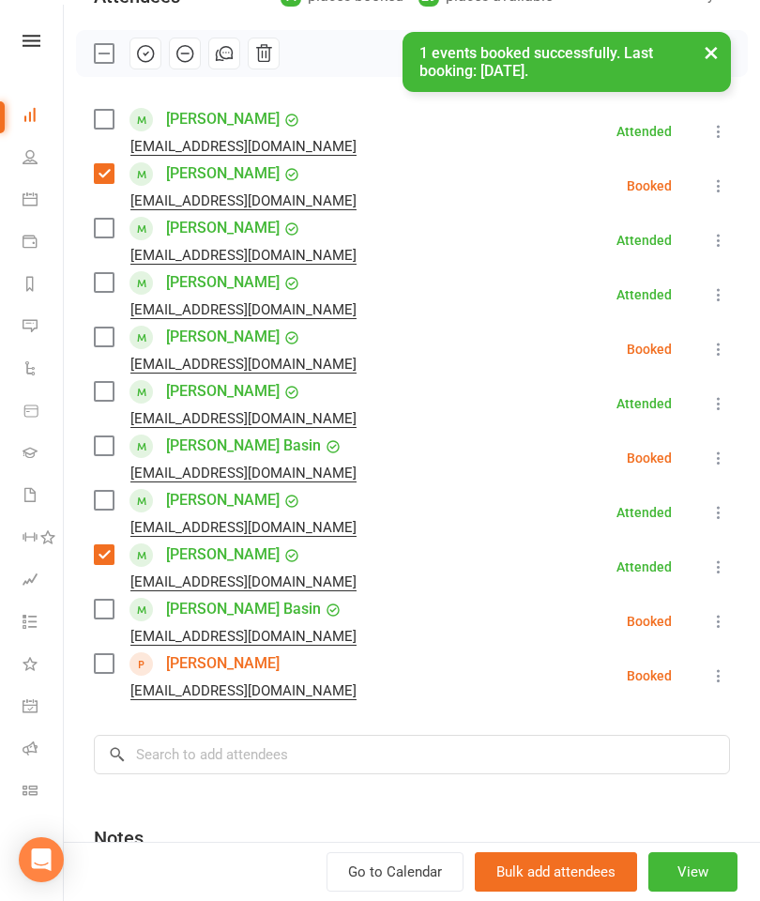
click at [100, 346] on label at bounding box center [103, 337] width 19 height 19
click at [289, 762] on input "search" at bounding box center [412, 754] width 637 height 39
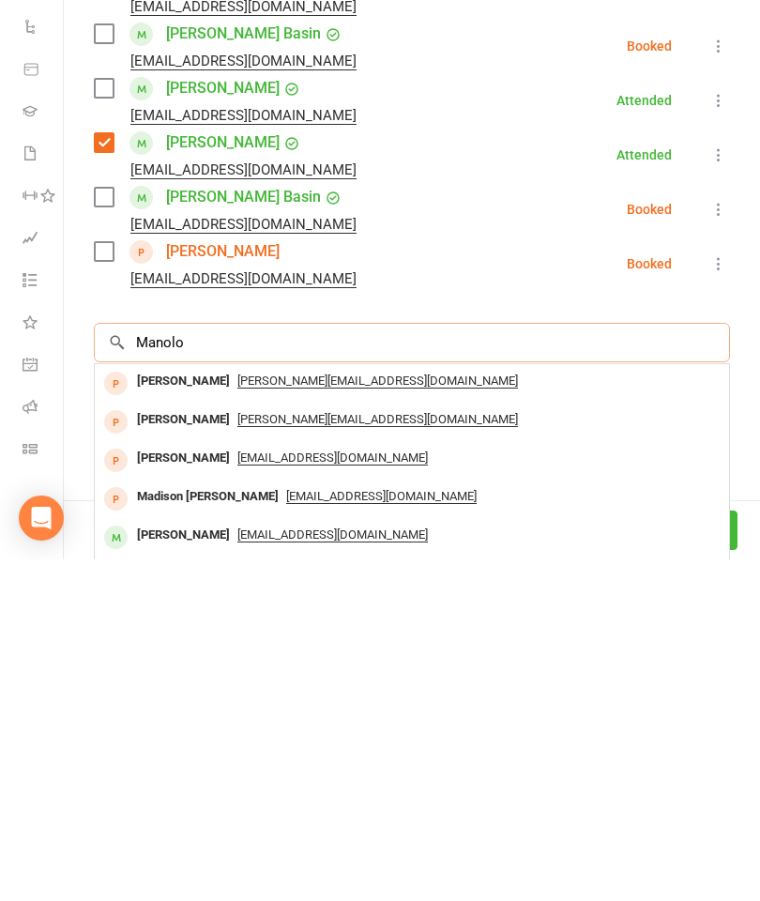
scroll to position [317, 0]
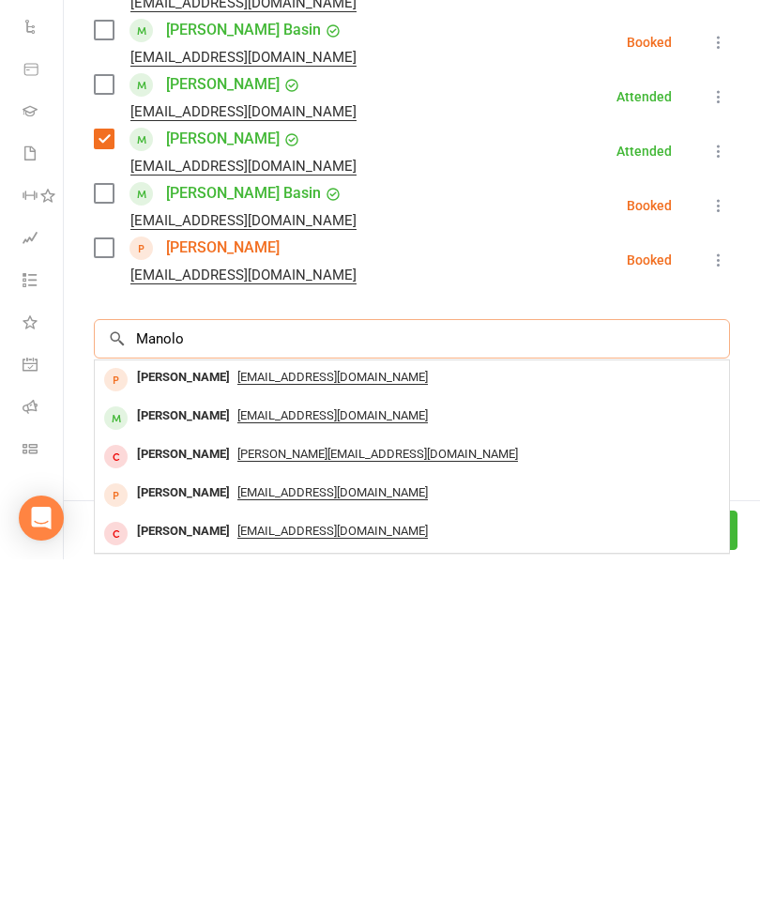
type input "Manolo"
click at [175, 745] on div "[PERSON_NAME]" at bounding box center [184, 758] width 108 height 27
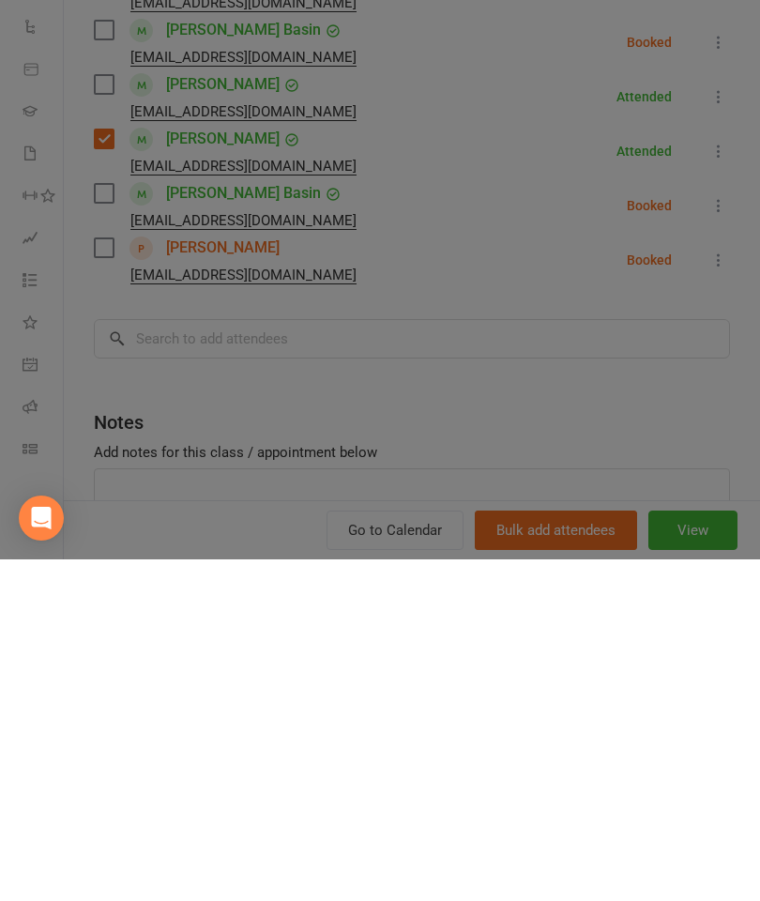
scroll to position [1414, 0]
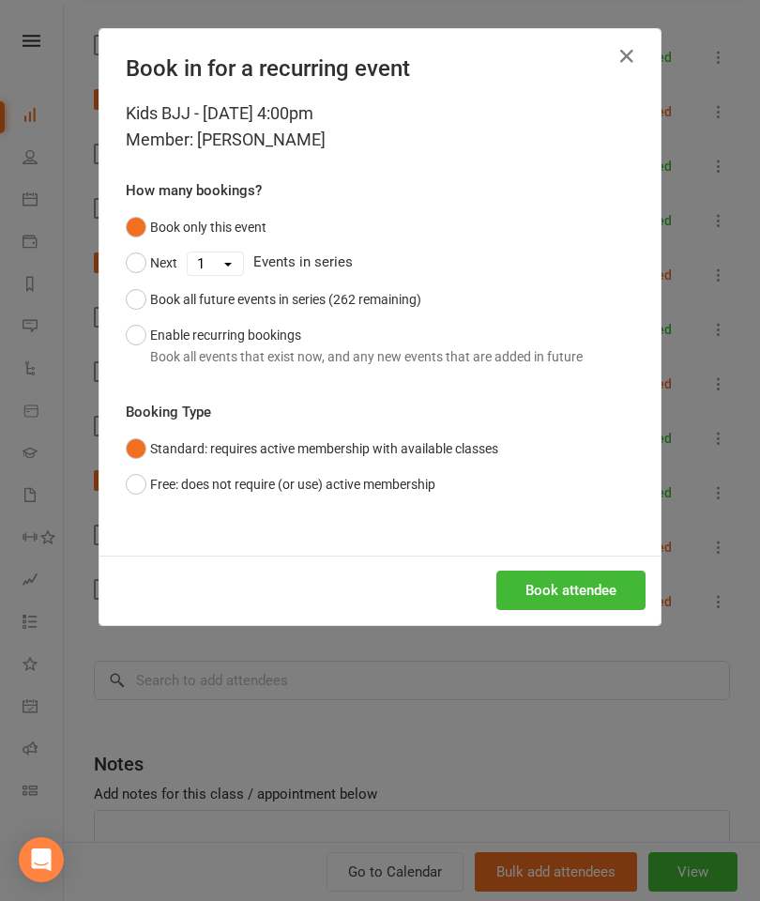
click at [550, 591] on button "Book attendee" at bounding box center [571, 590] width 149 height 39
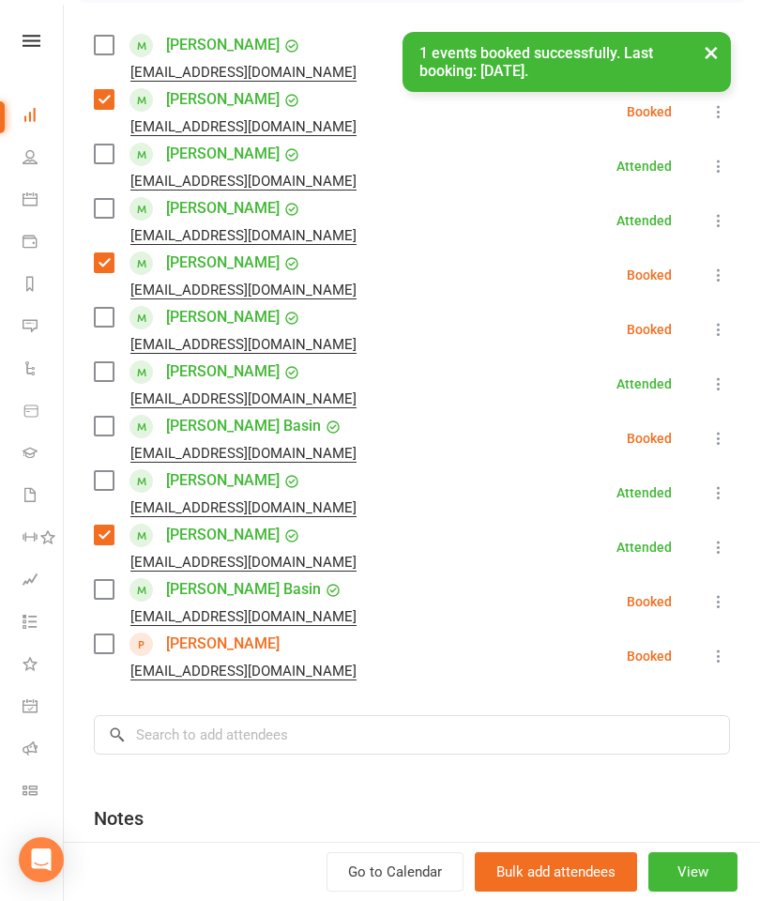
click at [95, 321] on label at bounding box center [103, 317] width 19 height 19
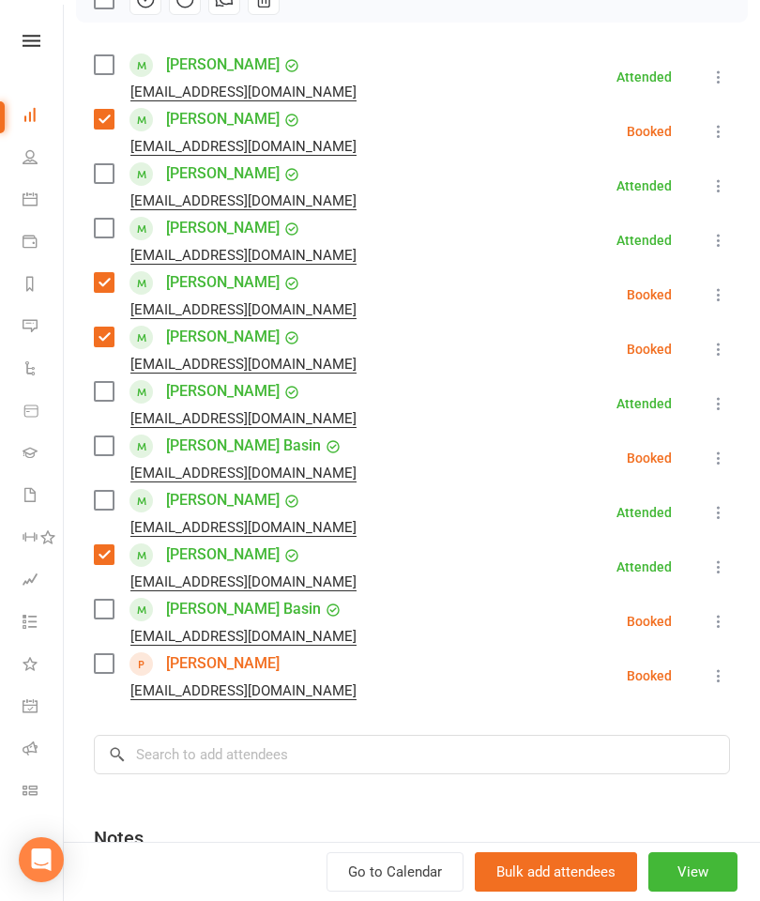
scroll to position [317, 0]
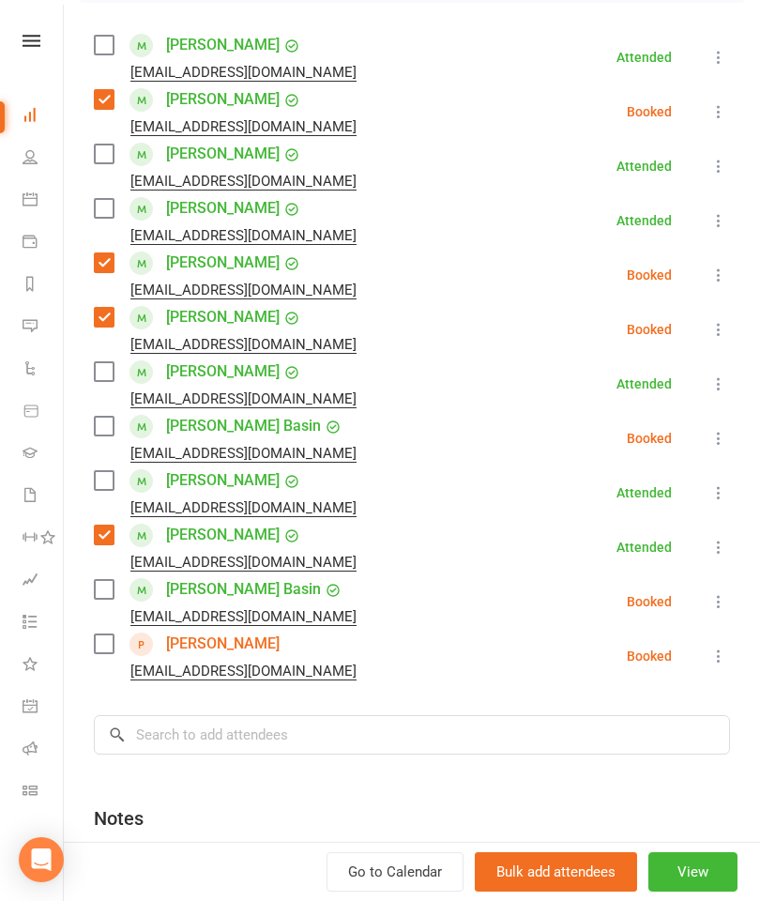
click at [95, 649] on label at bounding box center [103, 644] width 19 height 19
click at [211, 752] on input "search" at bounding box center [412, 734] width 637 height 39
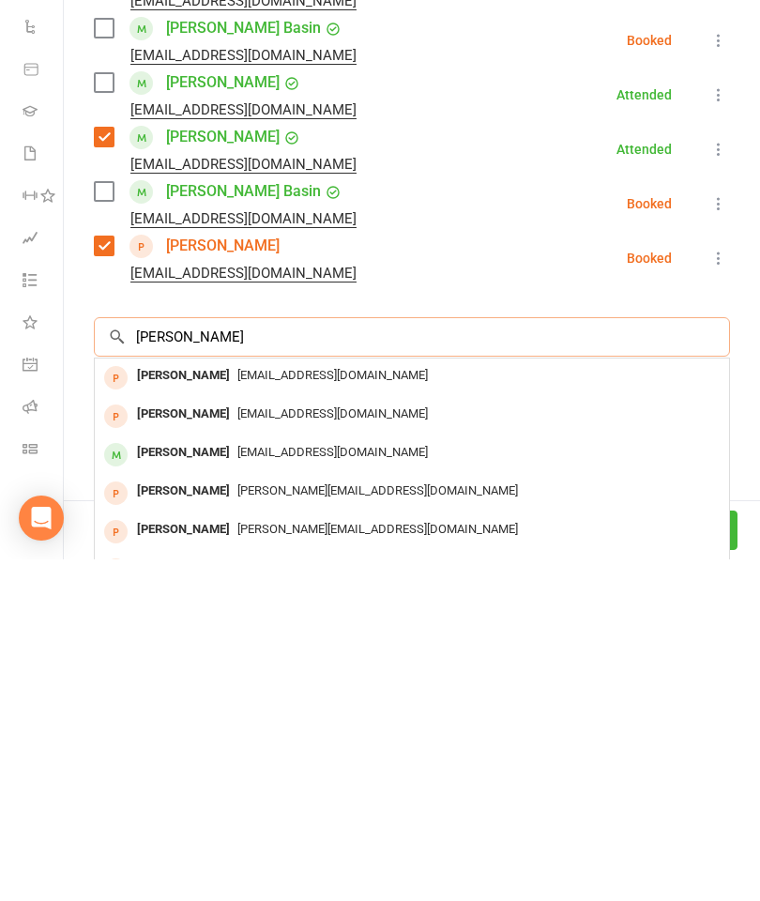
scroll to position [453, 0]
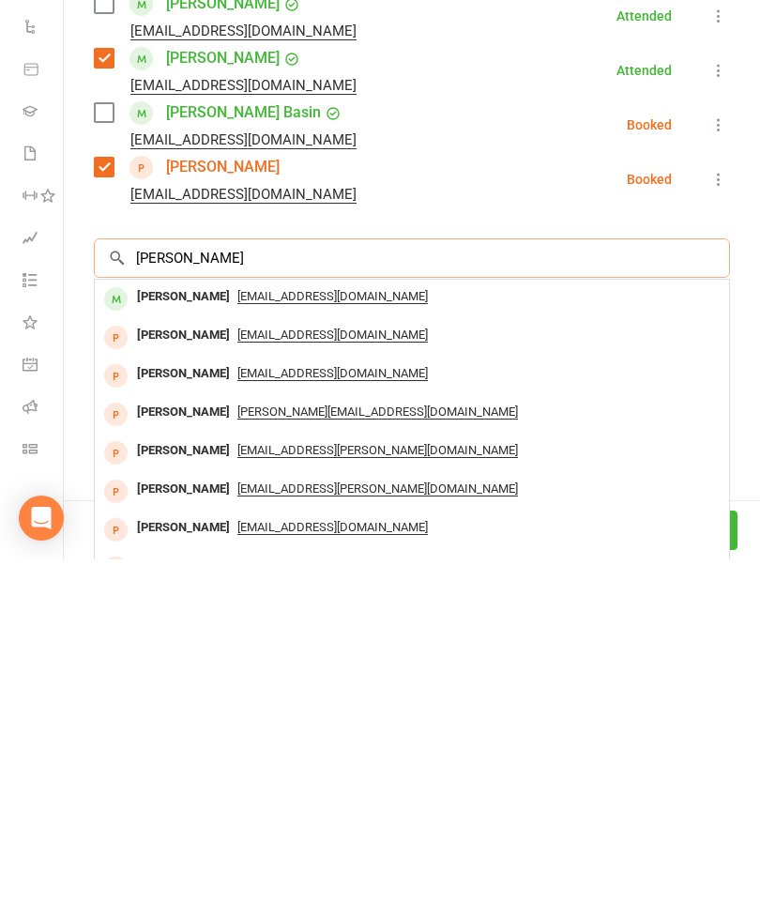
type input "[PERSON_NAME]"
click at [188, 625] on div "[PERSON_NAME]" at bounding box center [184, 638] width 108 height 27
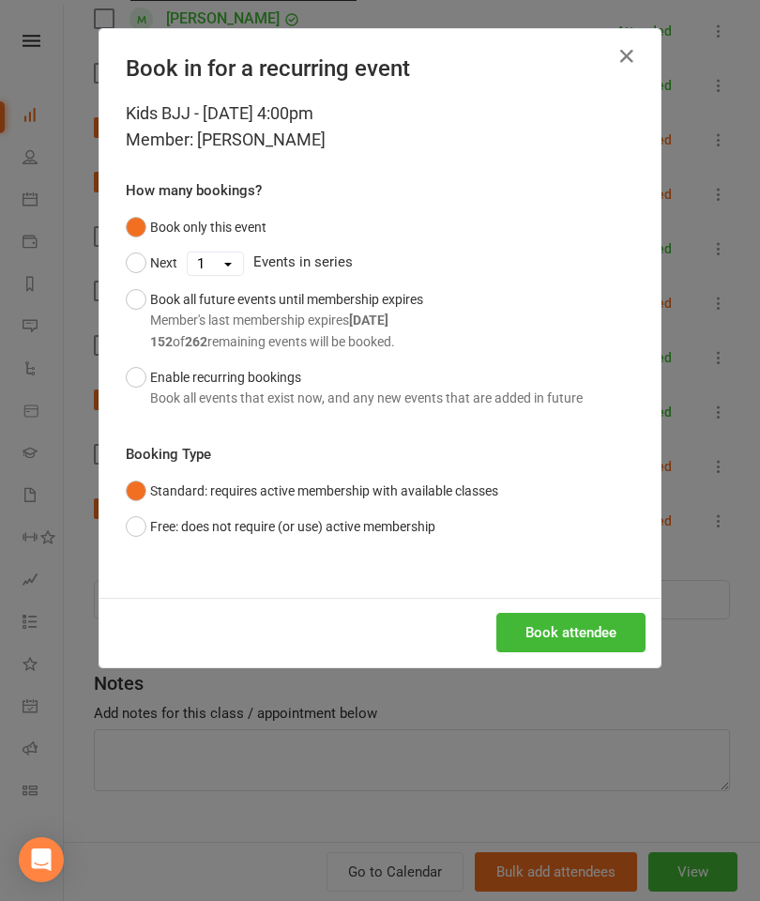
click at [552, 600] on div "Book attendee" at bounding box center [380, 632] width 561 height 69
click at [543, 627] on button "Book attendee" at bounding box center [571, 632] width 149 height 39
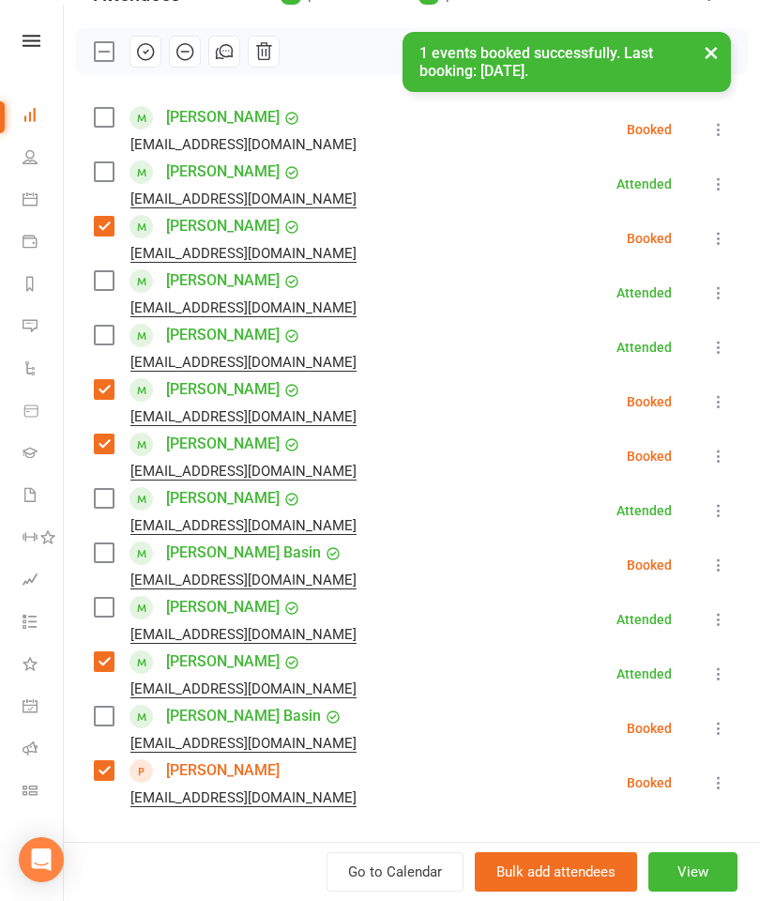
scroll to position [166, 0]
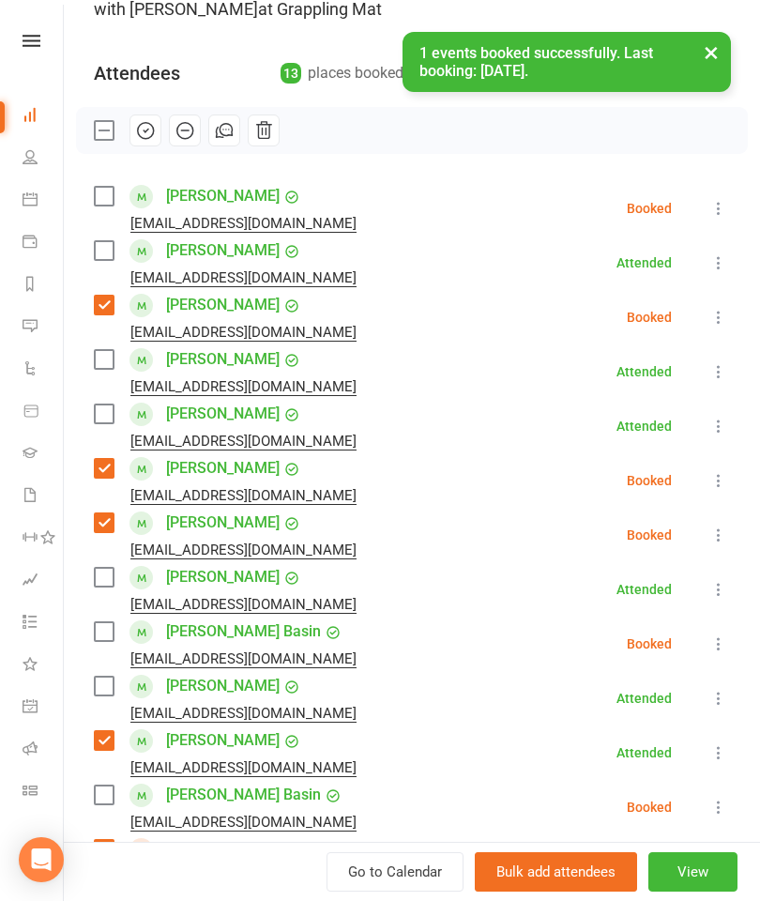
click at [106, 197] on label at bounding box center [103, 196] width 19 height 19
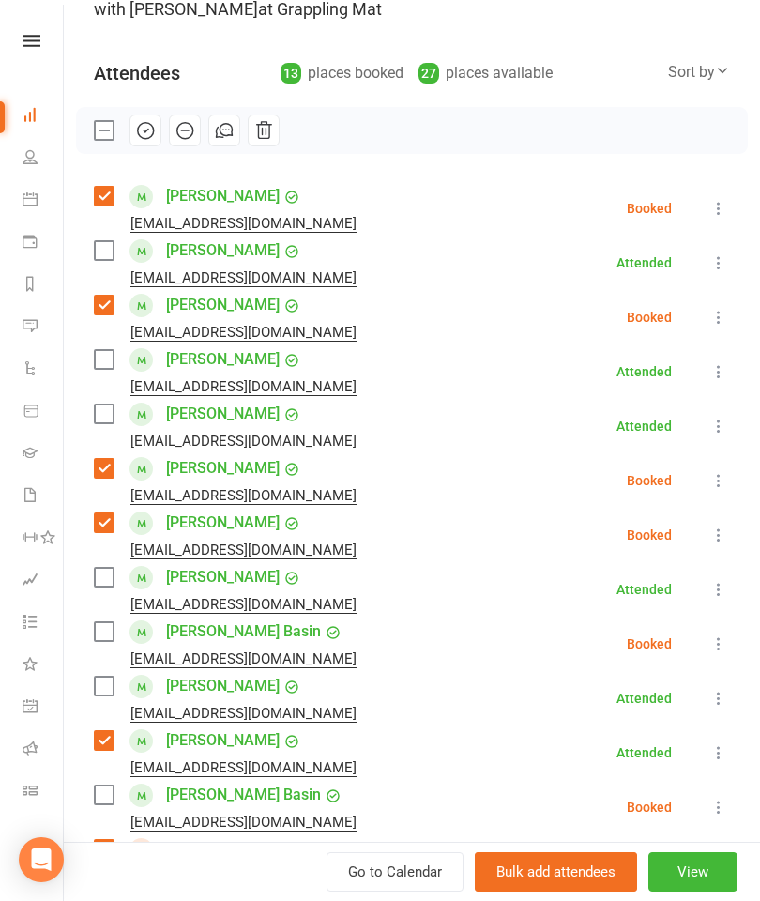
click at [111, 587] on label at bounding box center [103, 577] width 19 height 19
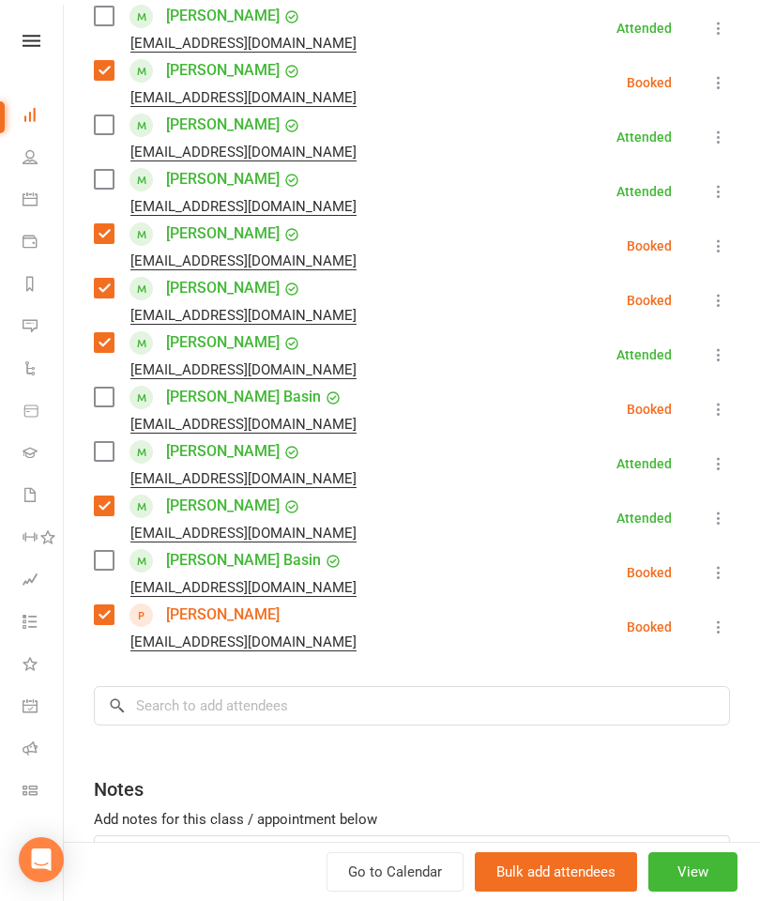
scroll to position [400, 0]
click at [309, 711] on input "search" at bounding box center [412, 706] width 637 height 39
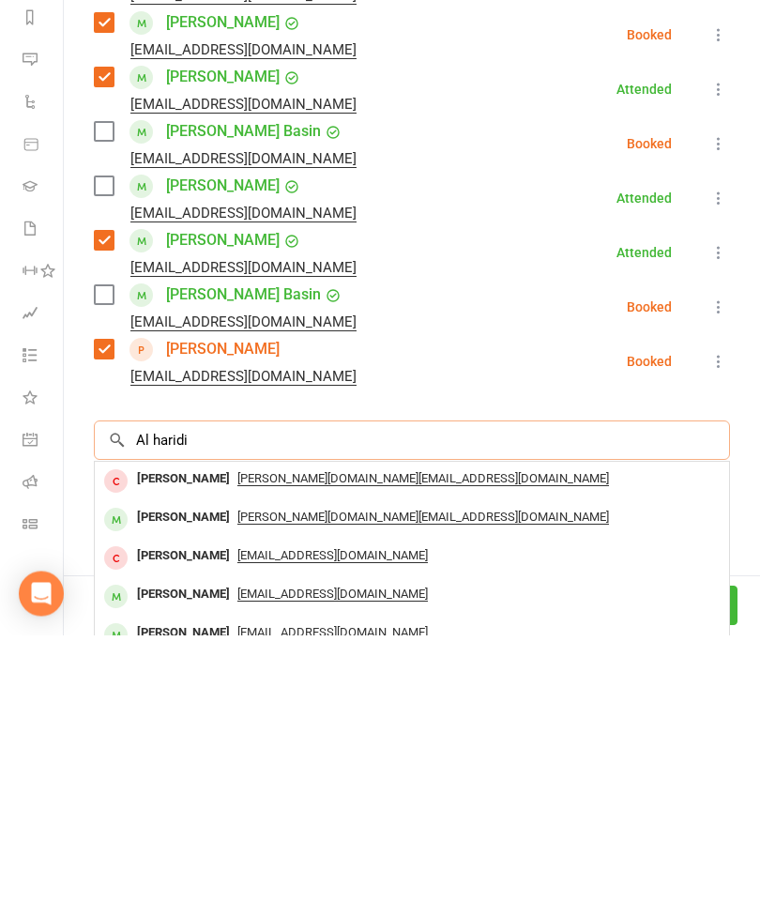
type input "Al haridi"
click at [180, 771] on div "[PERSON_NAME]" at bounding box center [184, 784] width 108 height 27
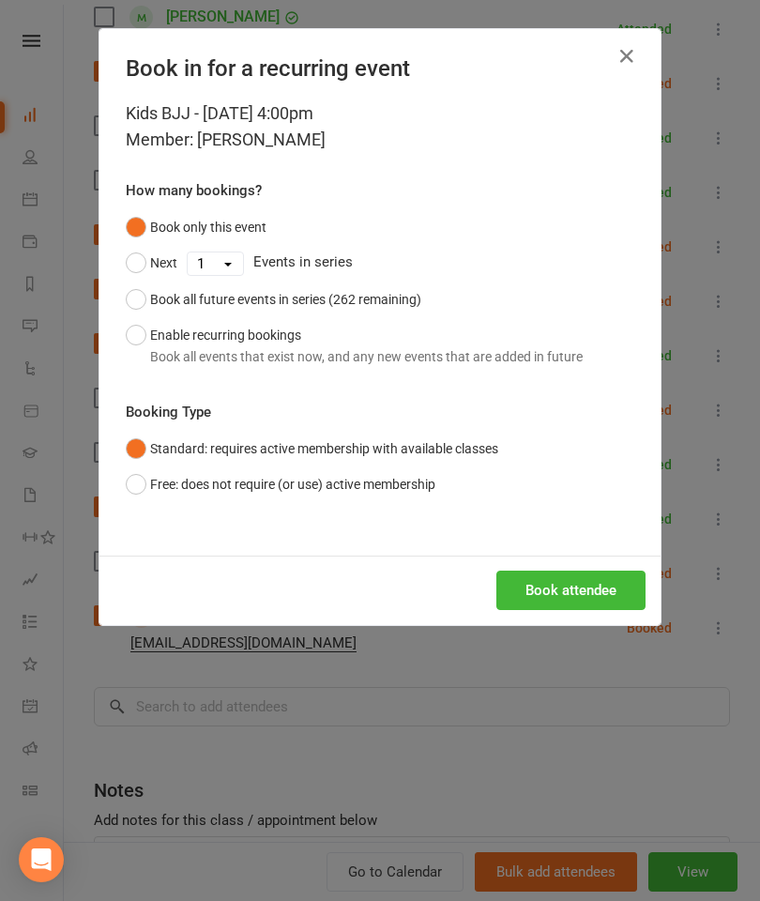
click at [576, 617] on div "Book attendee" at bounding box center [380, 590] width 561 height 69
click at [585, 596] on button "Book attendee" at bounding box center [571, 590] width 149 height 39
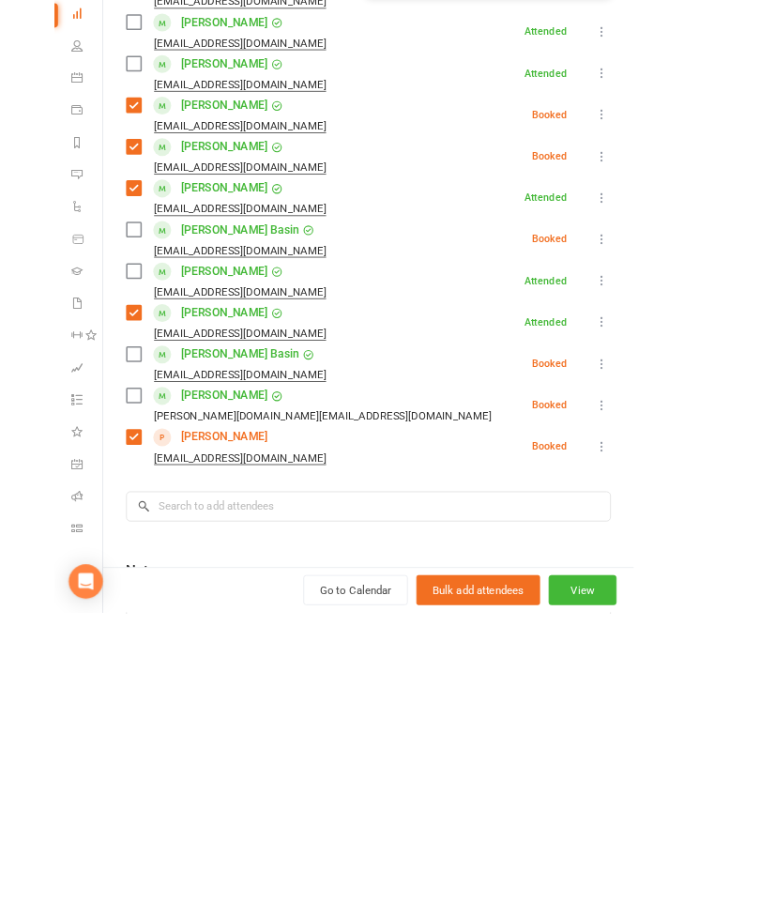
scroll to position [2026, 0]
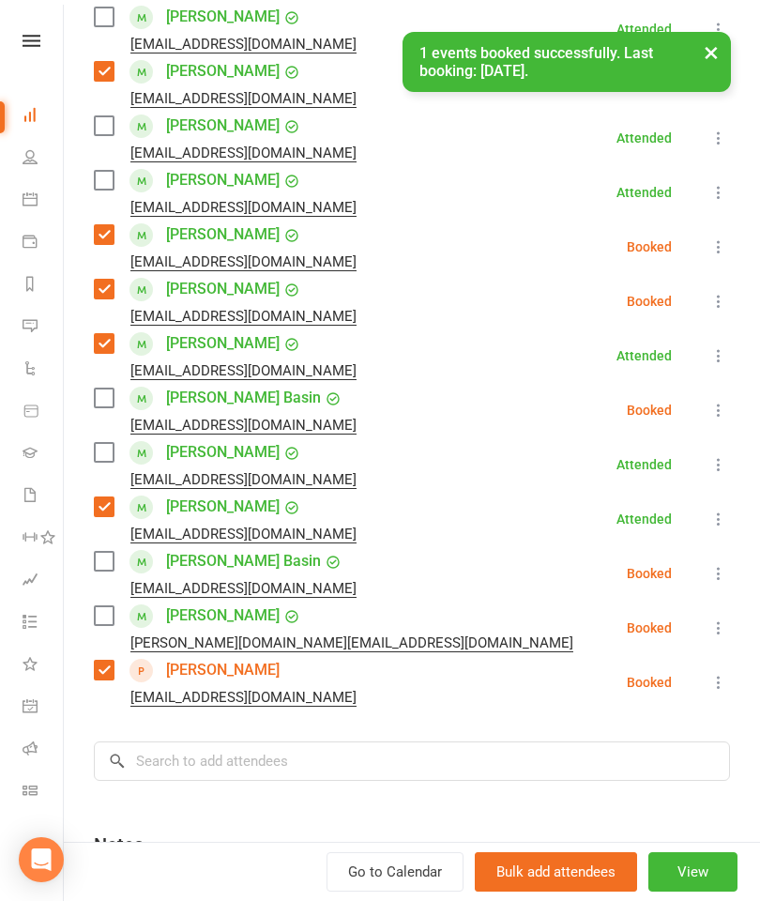
click at [102, 608] on label at bounding box center [103, 616] width 19 height 19
click at [238, 754] on input "search" at bounding box center [412, 761] width 637 height 39
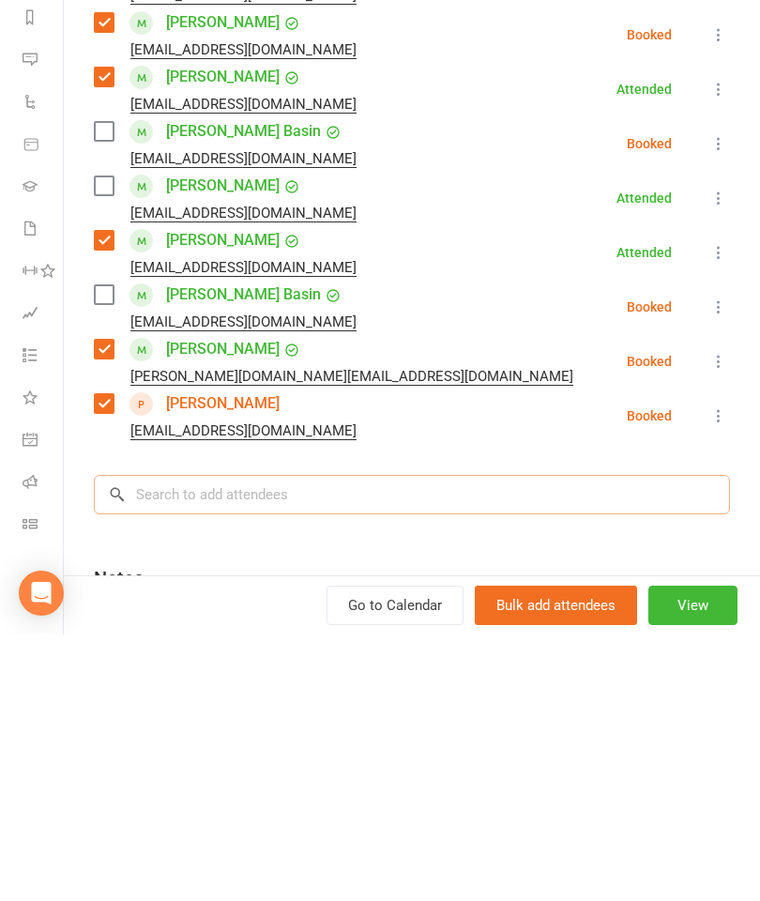
type input "C"
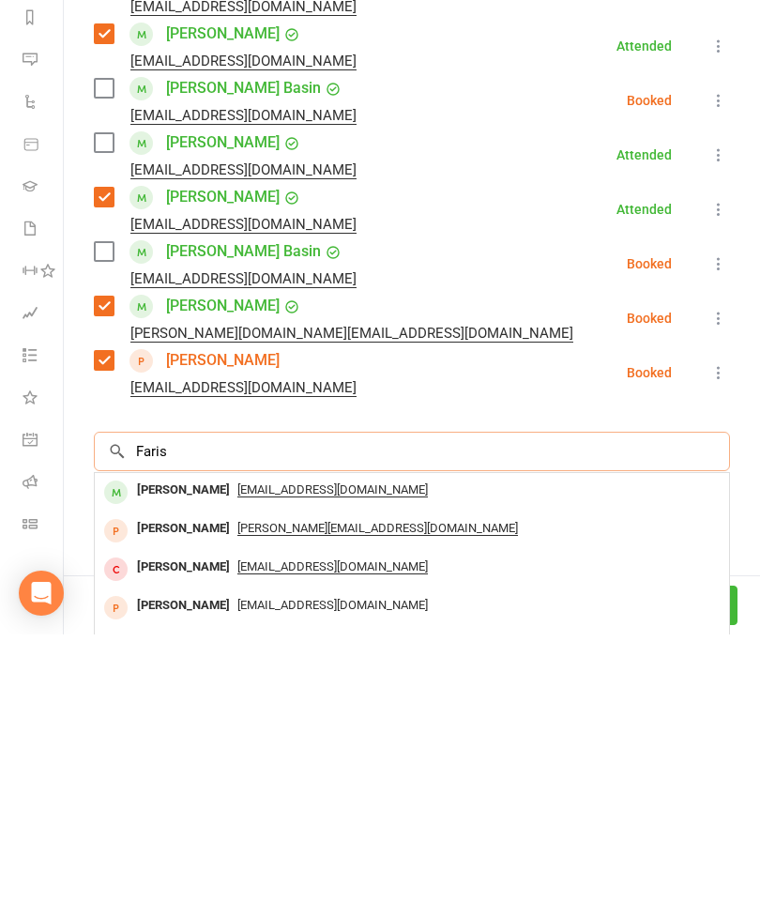
scroll to position [444, 0]
type input "Faris"
click at [171, 743] on div "[PERSON_NAME]" at bounding box center [184, 756] width 108 height 27
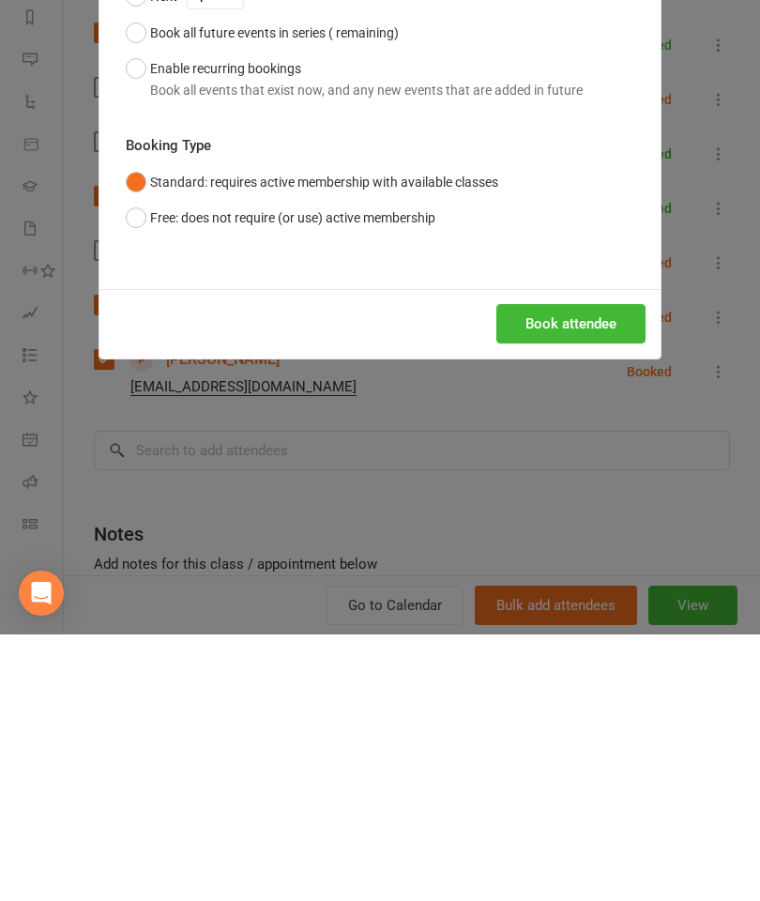
scroll to position [2026, 0]
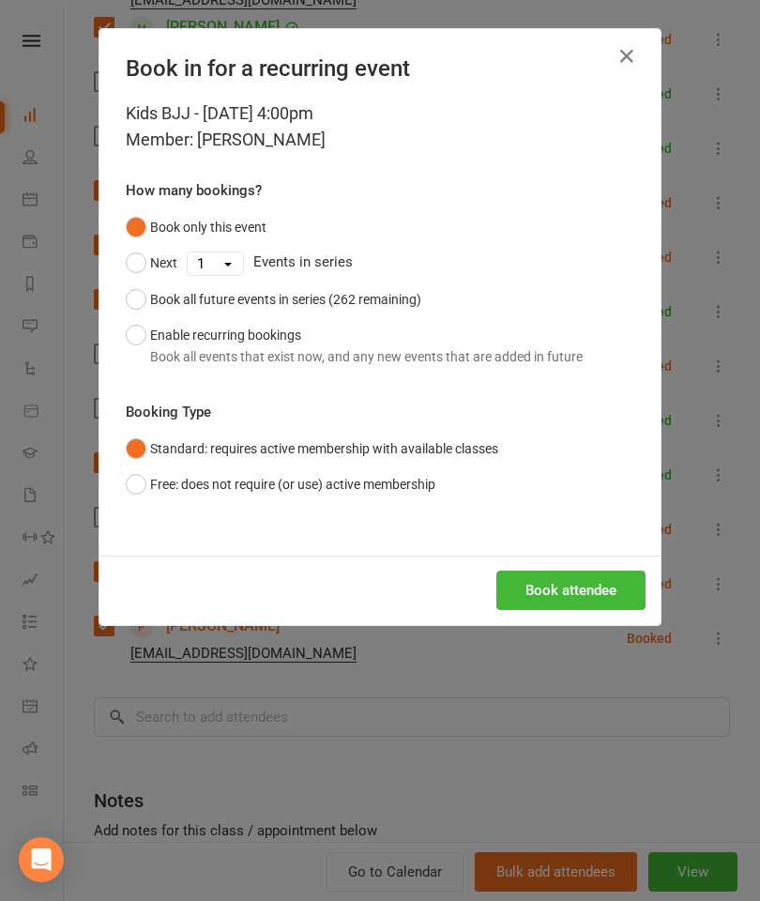
click at [563, 599] on button "Book attendee" at bounding box center [571, 590] width 149 height 39
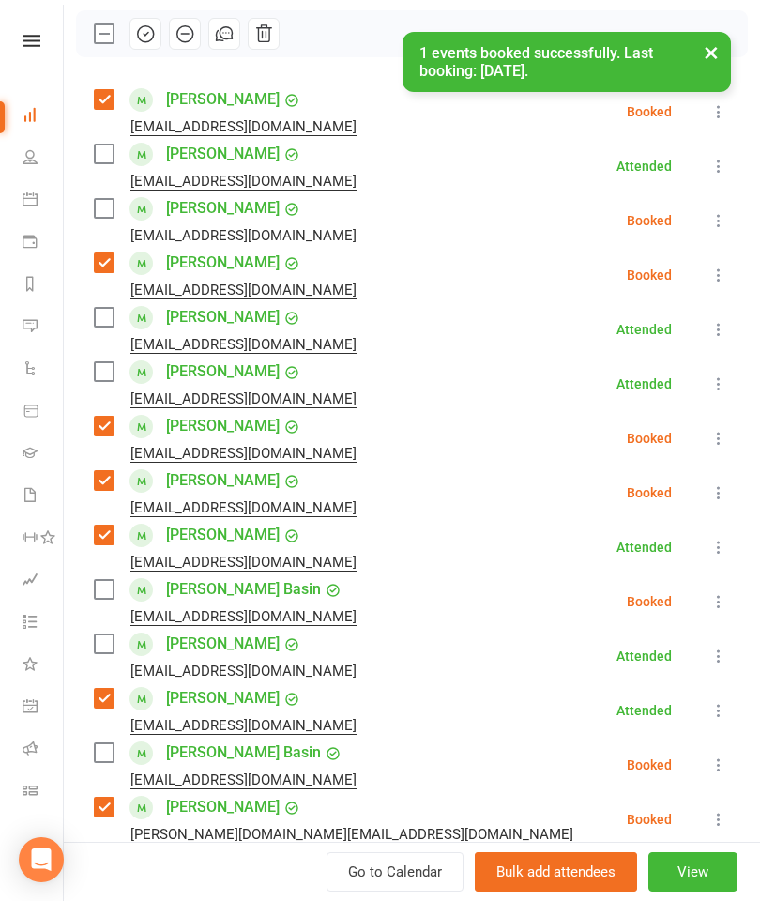
scroll to position [265, 0]
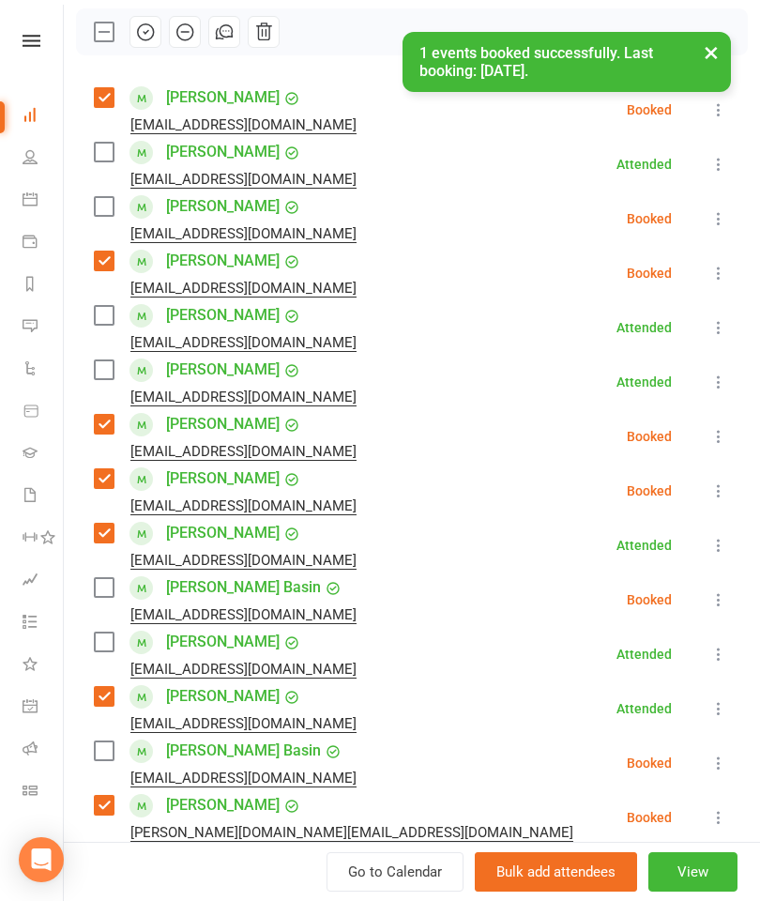
click at [98, 221] on div "[PERSON_NAME] [EMAIL_ADDRESS][DOMAIN_NAME]" at bounding box center [229, 219] width 270 height 54
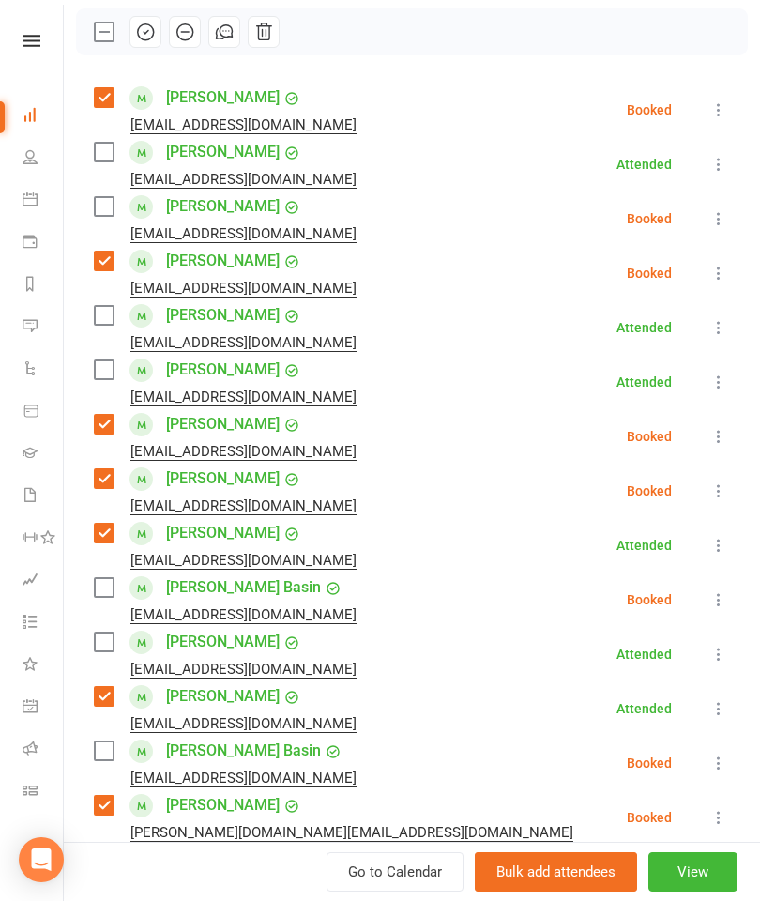
click at [97, 379] on label at bounding box center [103, 370] width 19 height 19
click at [110, 641] on label at bounding box center [103, 642] width 19 height 19
click at [103, 161] on label at bounding box center [103, 152] width 19 height 19
click at [113, 157] on label at bounding box center [103, 152] width 19 height 19
click at [101, 324] on label at bounding box center [103, 315] width 19 height 19
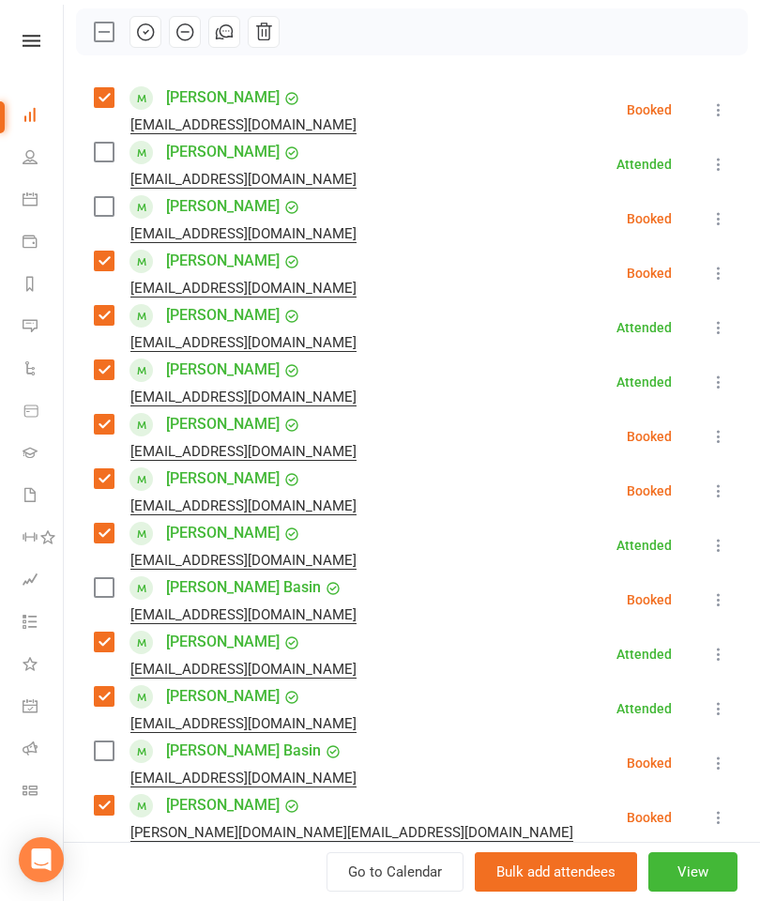
click at [113, 143] on label at bounding box center [103, 152] width 19 height 19
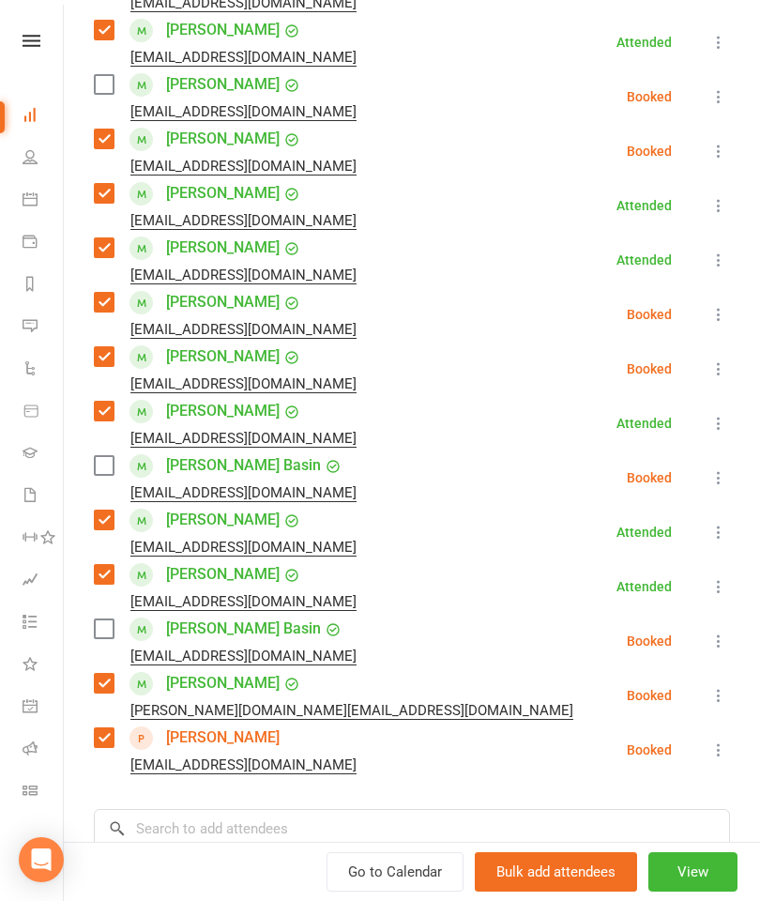
scroll to position [422, 0]
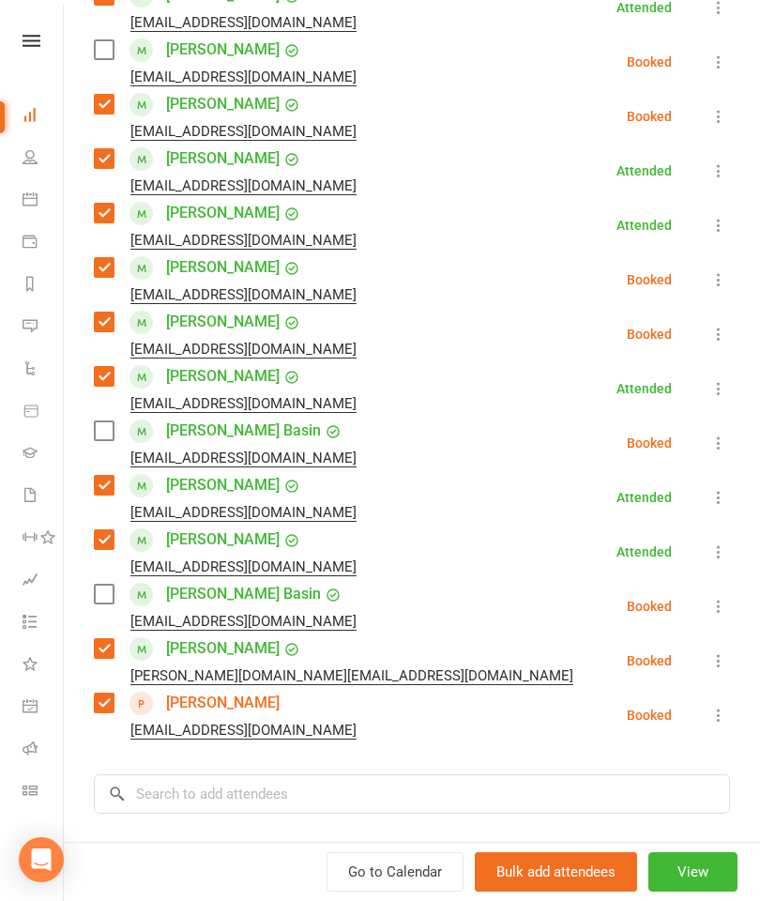
click at [105, 440] on label at bounding box center [103, 431] width 19 height 19
click at [100, 598] on label at bounding box center [103, 594] width 19 height 19
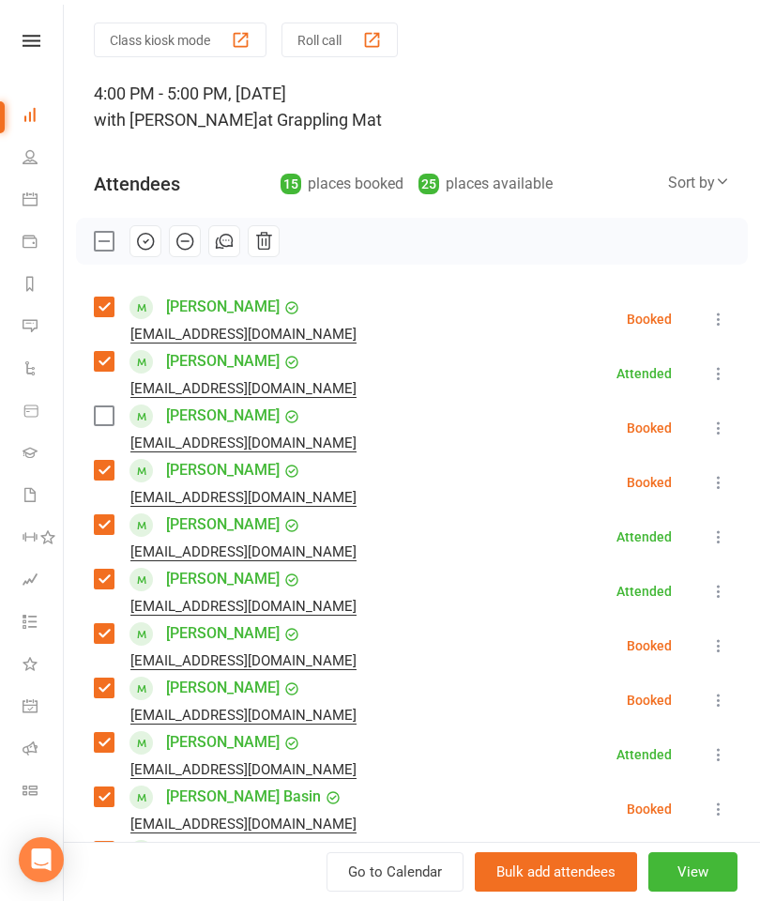
scroll to position [57, 0]
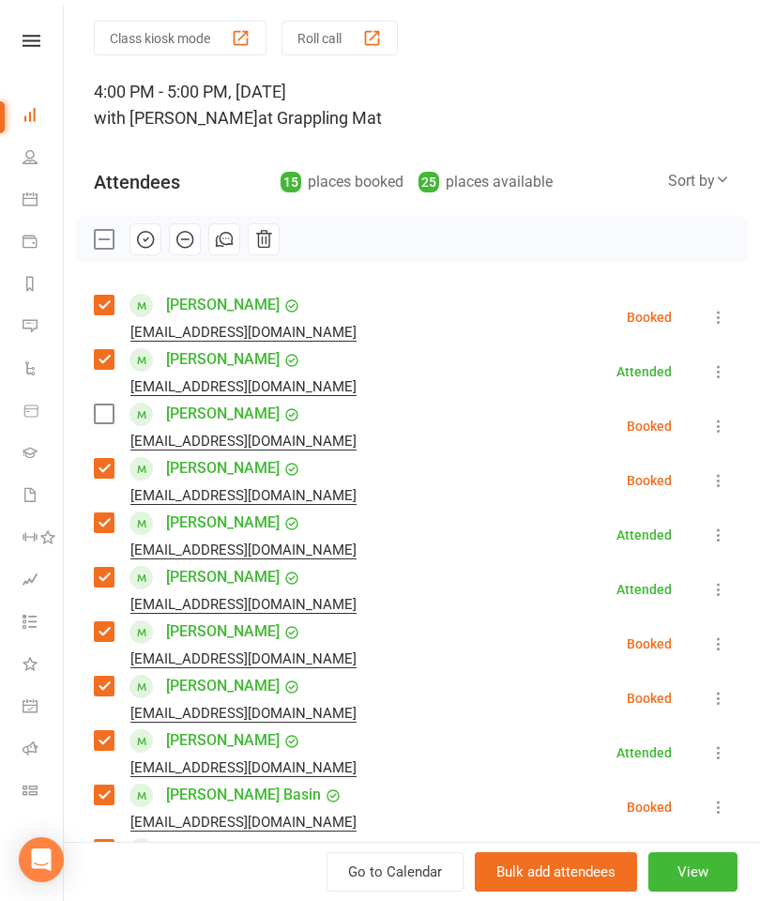
click at [101, 422] on label at bounding box center [103, 414] width 19 height 19
click at [145, 242] on icon "button" at bounding box center [145, 239] width 21 height 21
